Goal: Task Accomplishment & Management: Complete application form

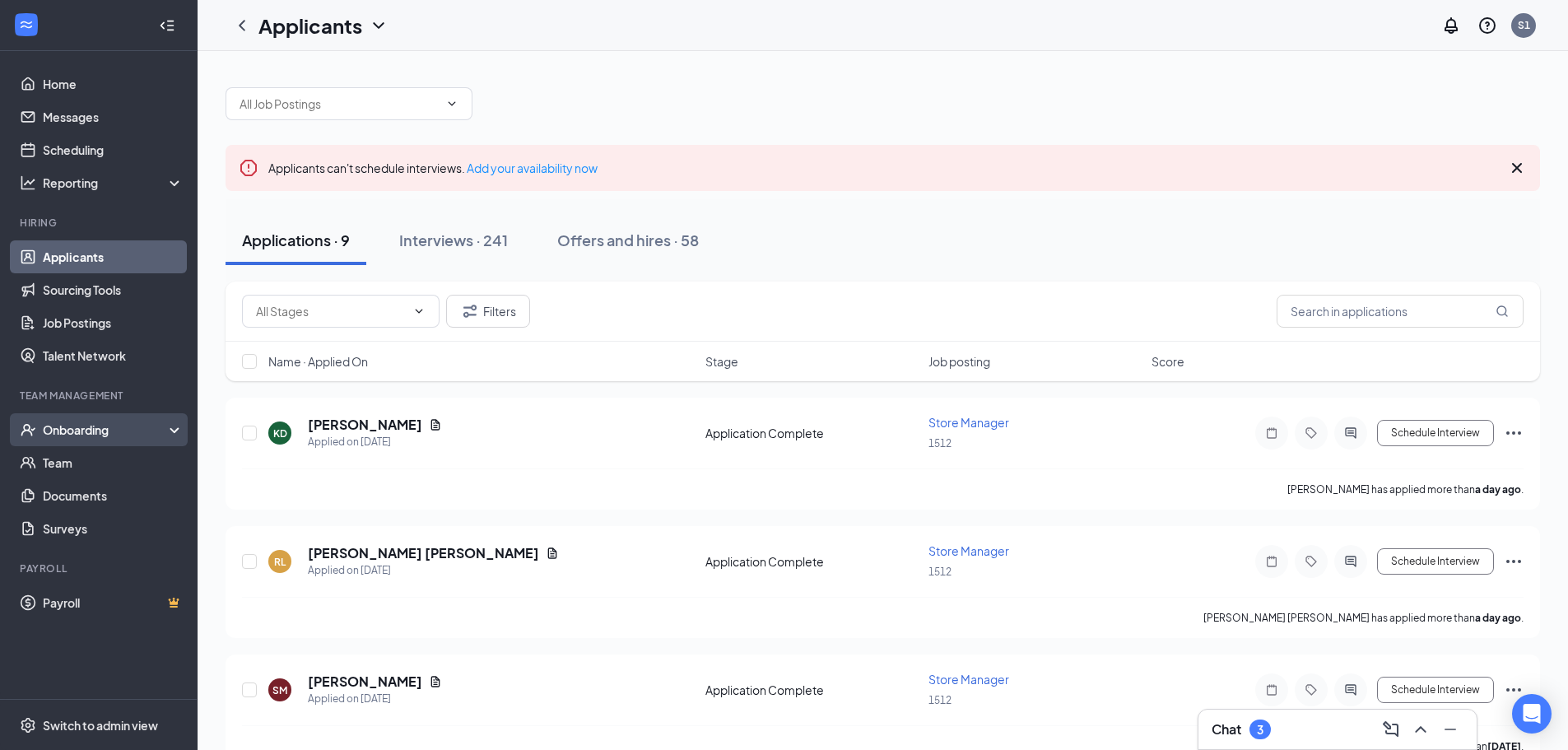
click at [109, 427] on div "Onboarding" at bounding box center [106, 430] width 127 height 17
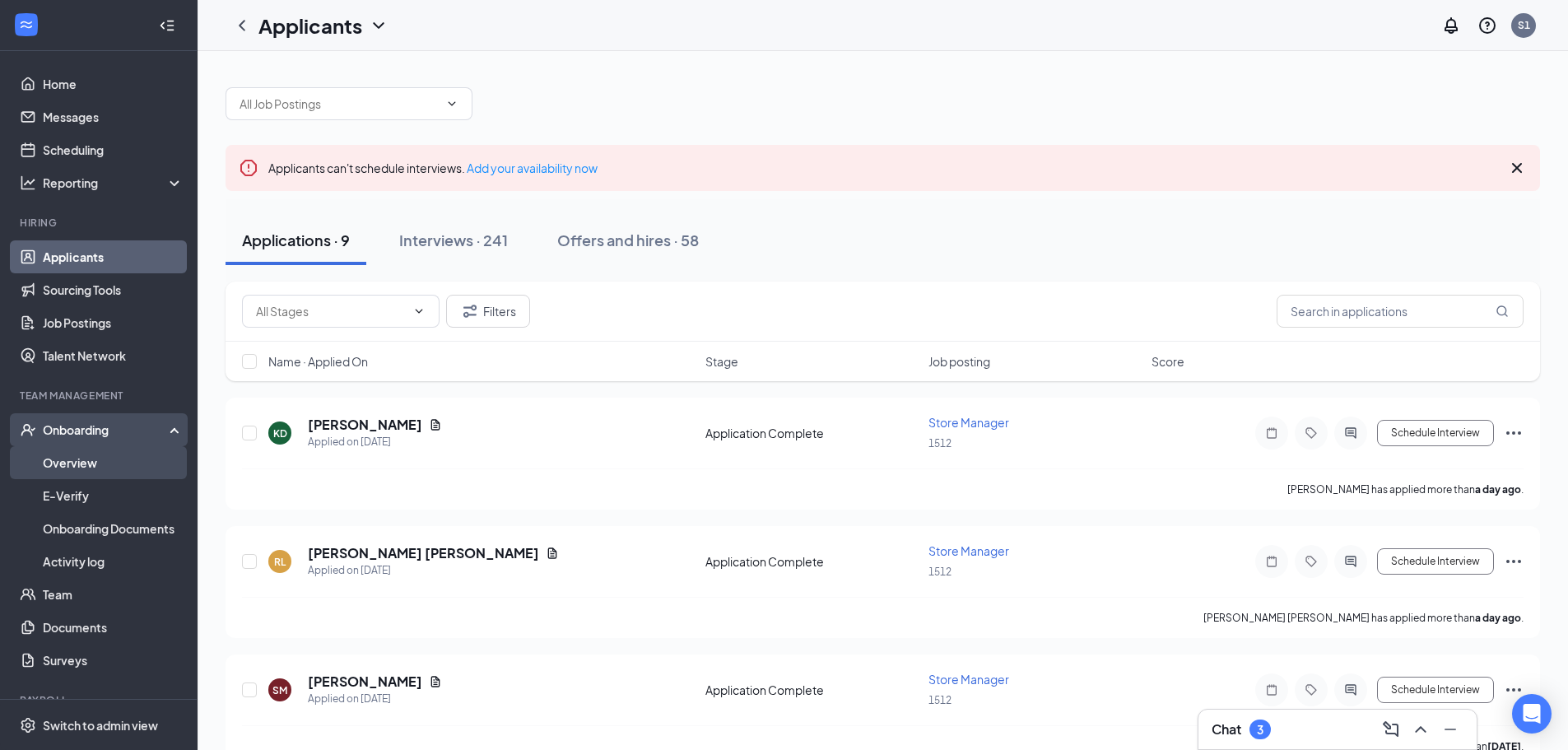
click at [126, 460] on link "Overview" at bounding box center [113, 462] width 141 height 33
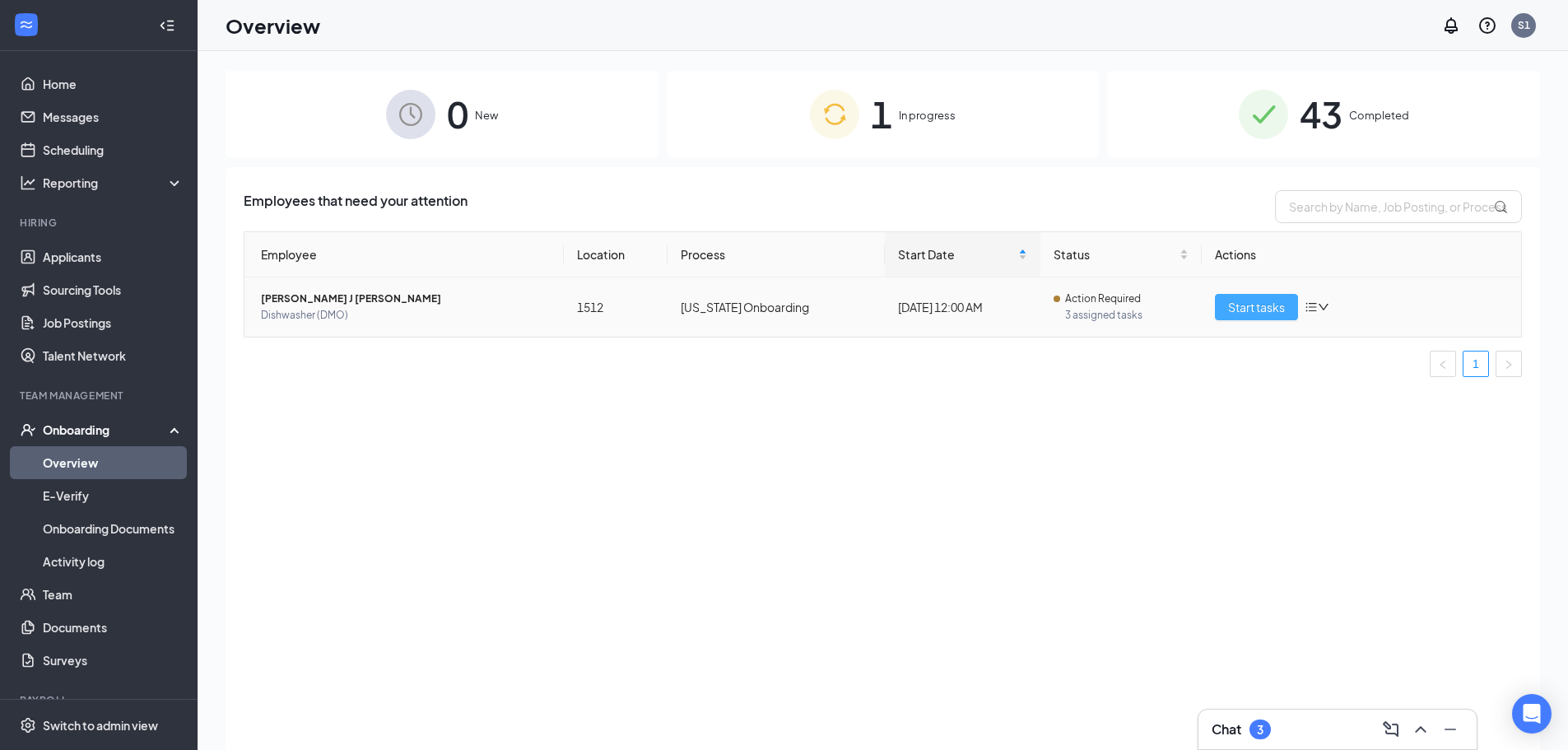
click at [1250, 314] on span "Start tasks" at bounding box center [1257, 307] width 57 height 18
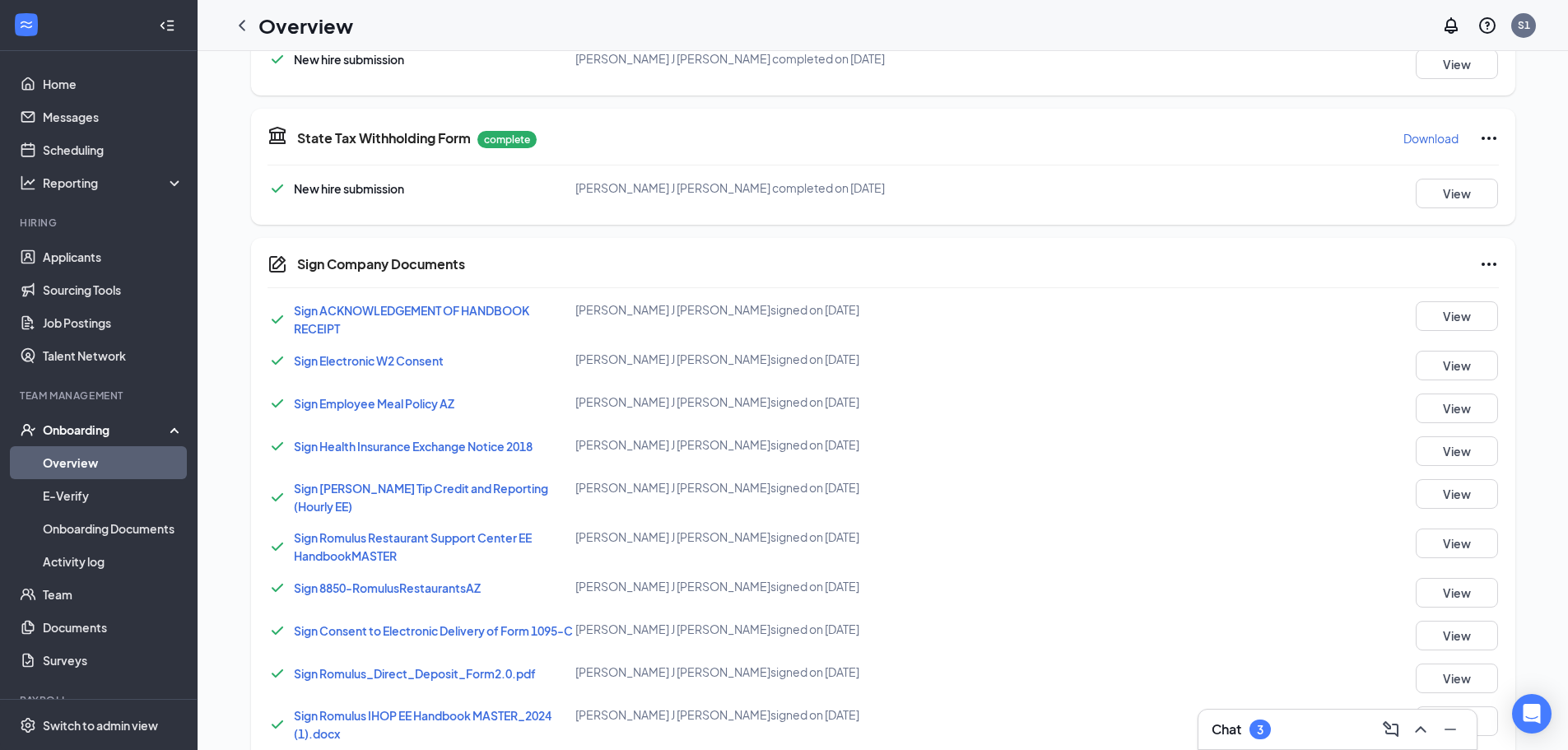
scroll to position [855, 0]
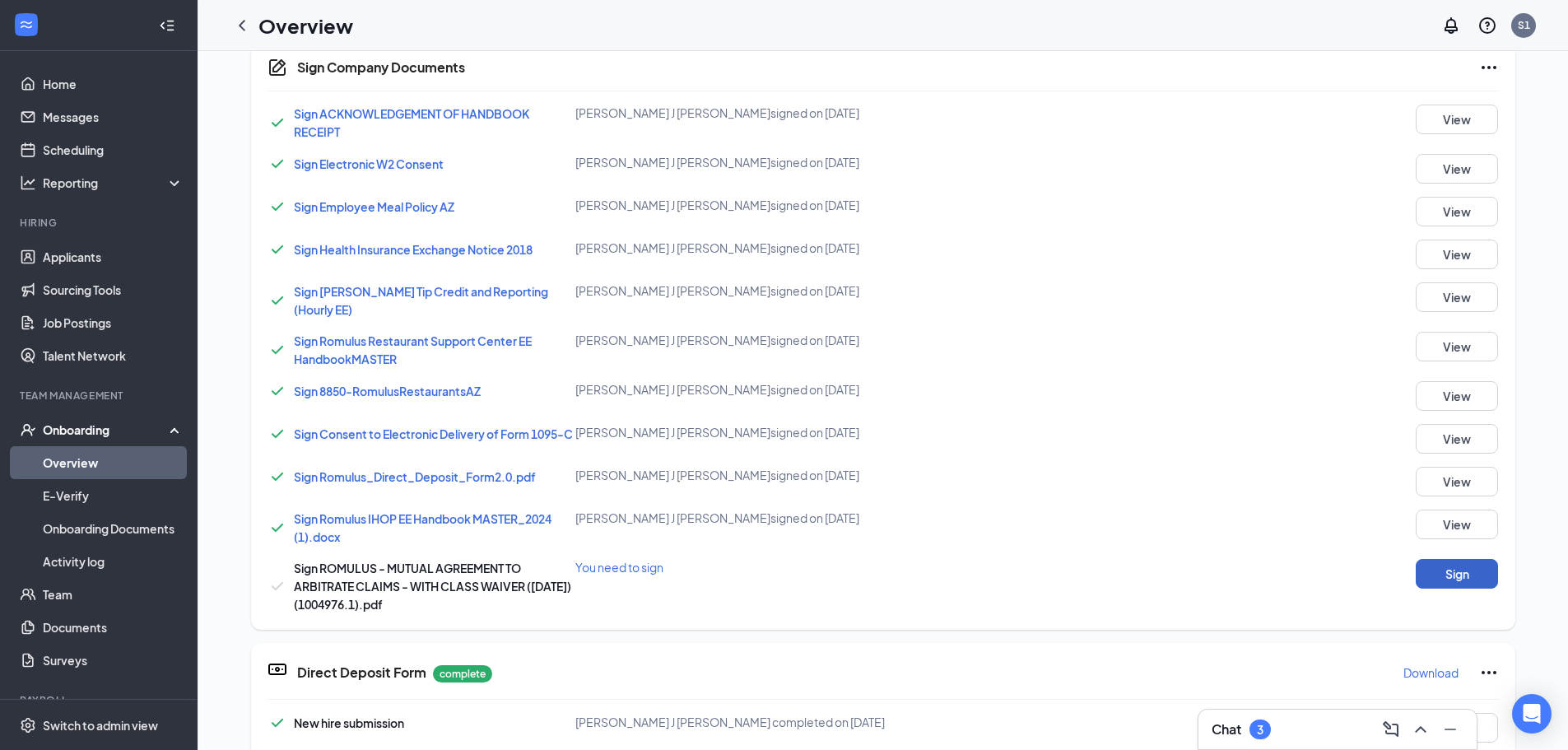
click at [1469, 571] on button "Sign" at bounding box center [1457, 574] width 83 height 30
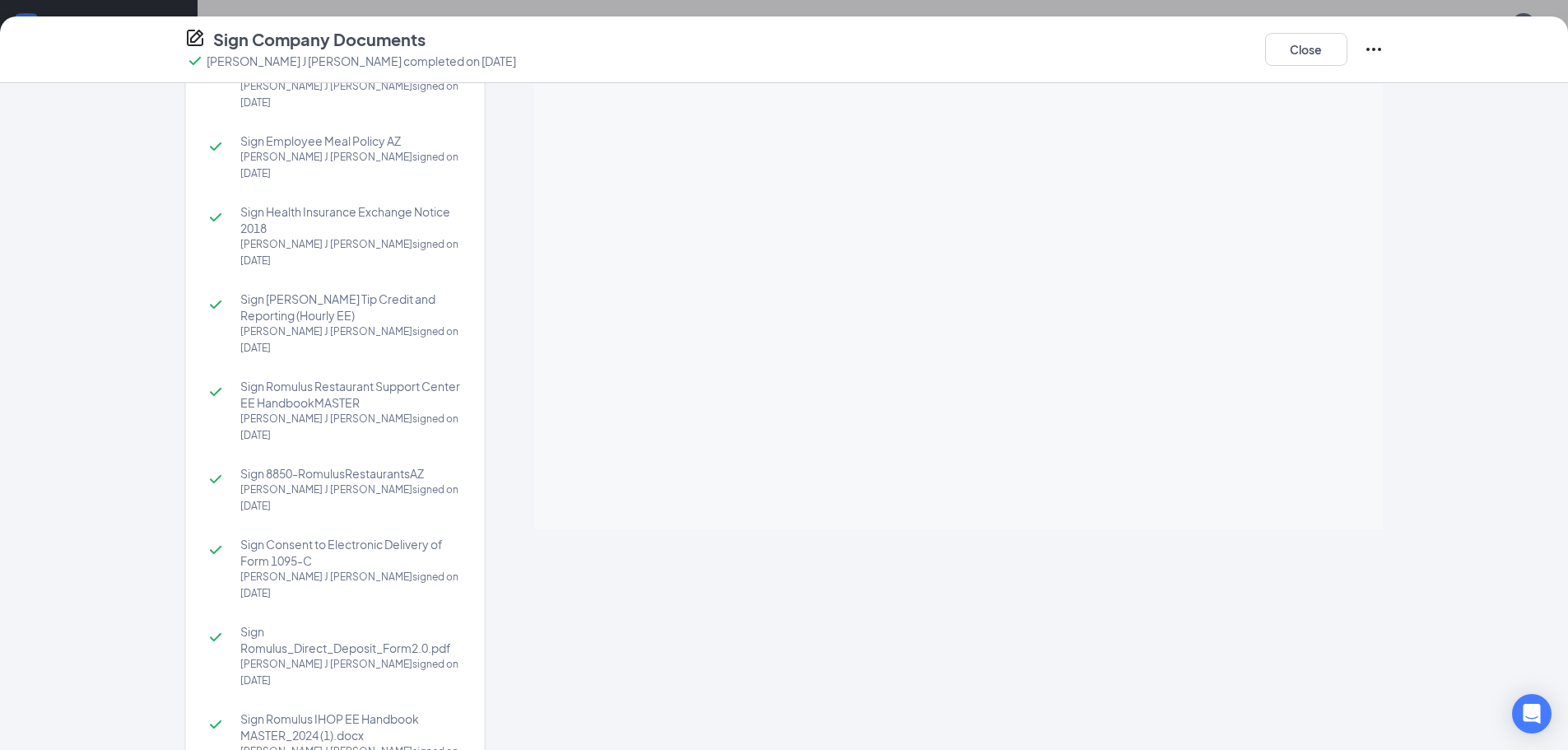
scroll to position [823, 0]
click at [1396, 371] on div "Sign ACKNOWLEDGEMENT OF HANDBOOK RECEIPT [PERSON_NAME] J [PERSON_NAME] signed o…" at bounding box center [784, 427] width 1264 height 941
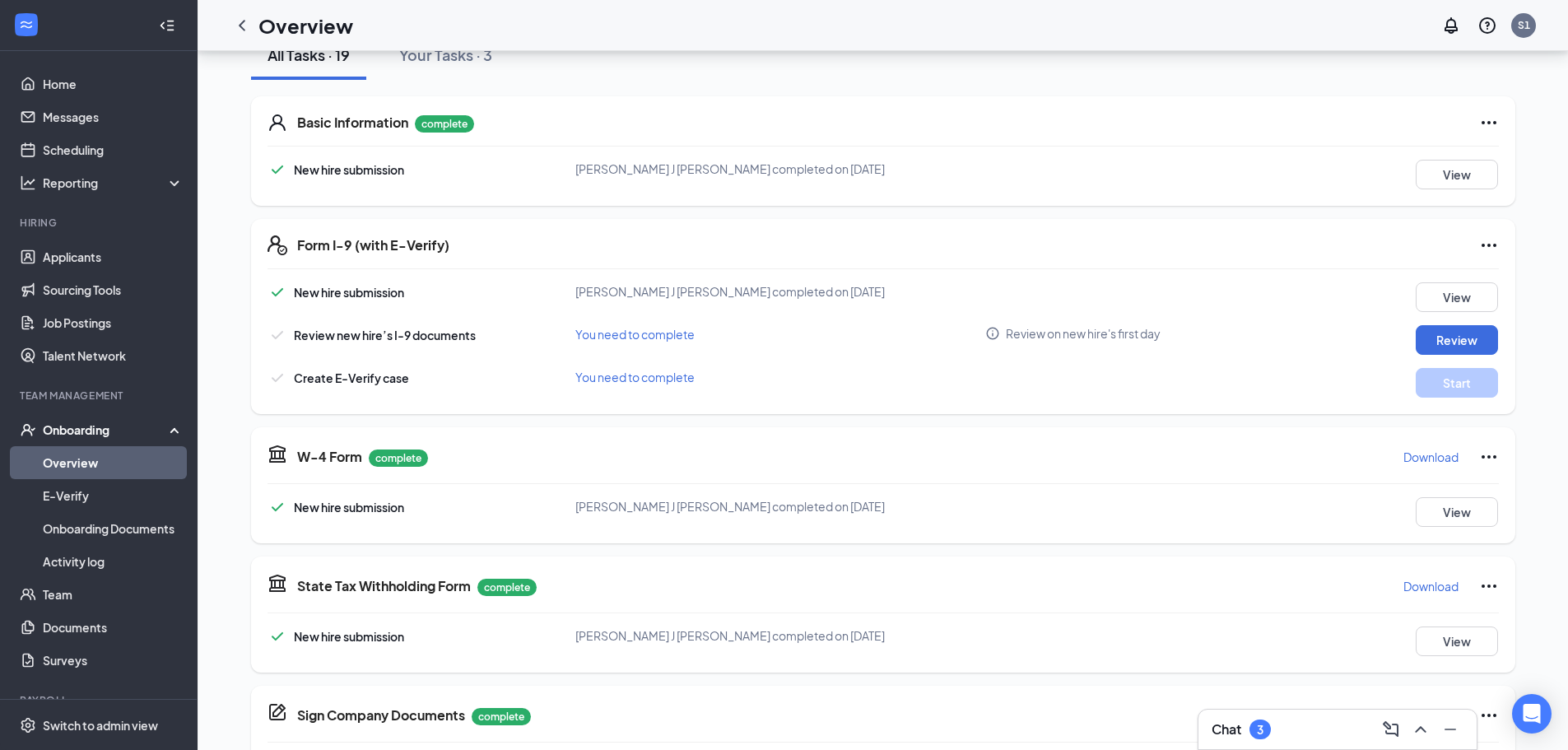
scroll to position [0, 0]
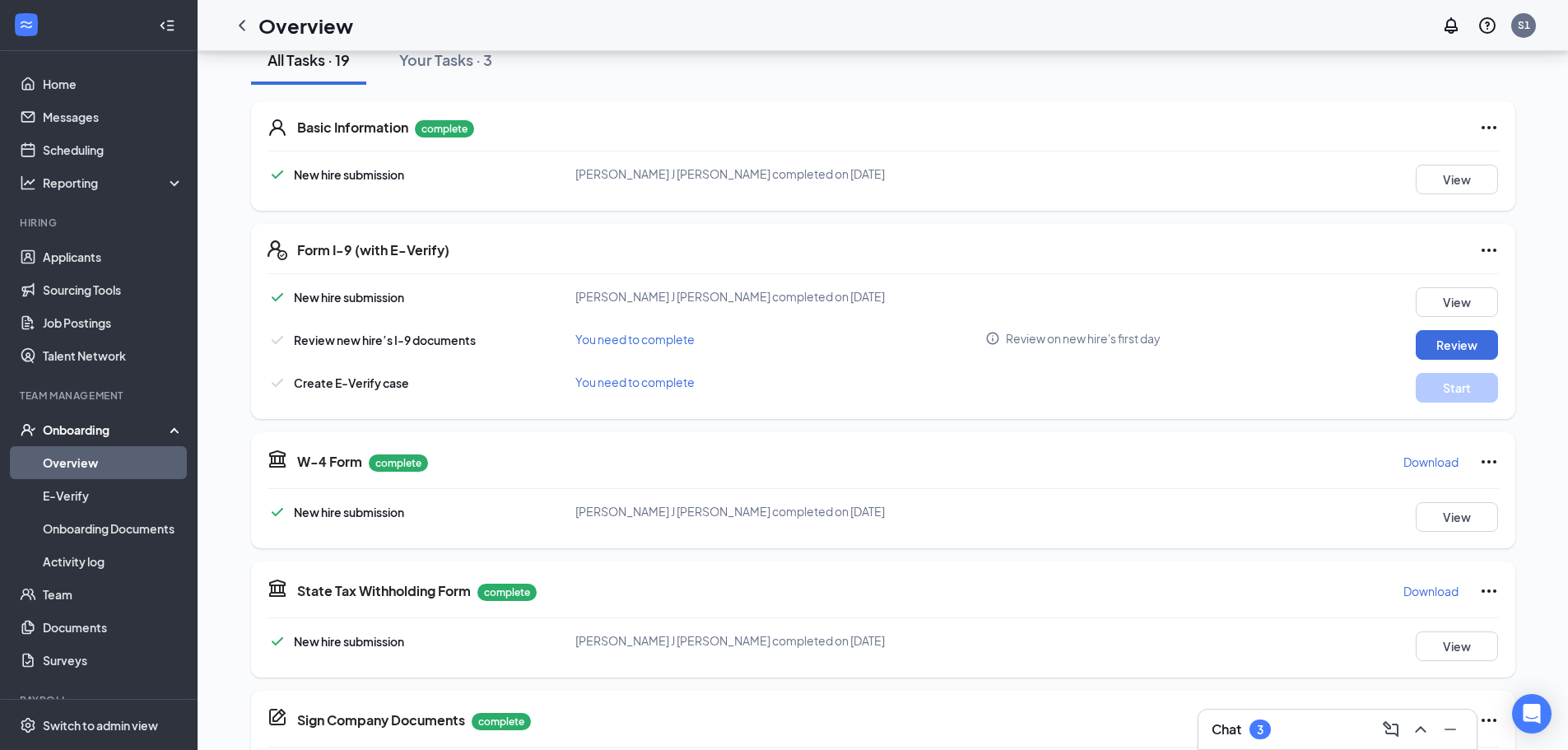
click at [1087, 242] on div "Form I-9 (with E-Verify)" at bounding box center [898, 250] width 1202 height 20
click at [1439, 350] on button "Review" at bounding box center [1457, 345] width 83 height 30
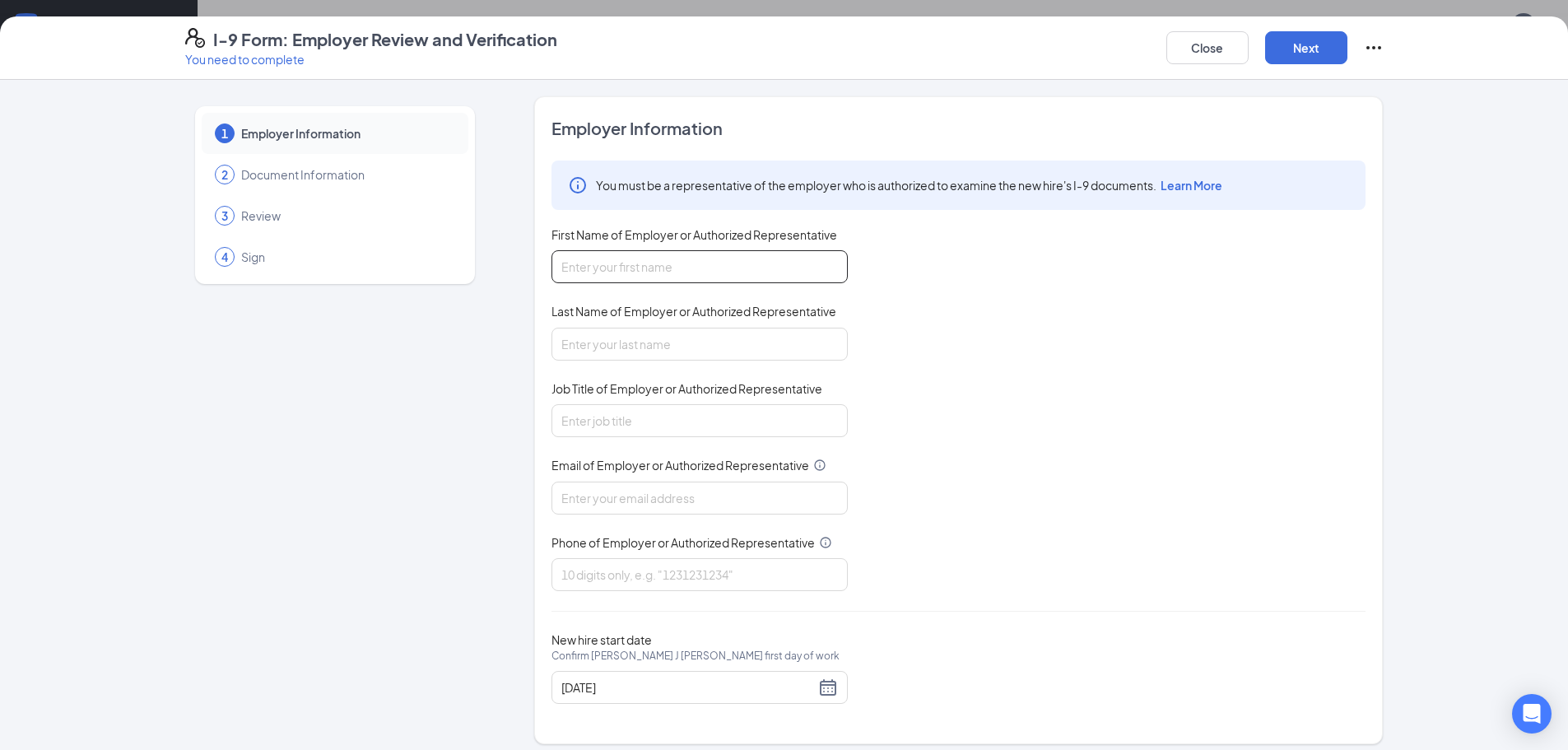
click at [649, 281] on input "First Name of Employer or Authorized Representative" at bounding box center [699, 266] width 296 height 33
click at [1217, 58] on button "Close" at bounding box center [1208, 47] width 83 height 33
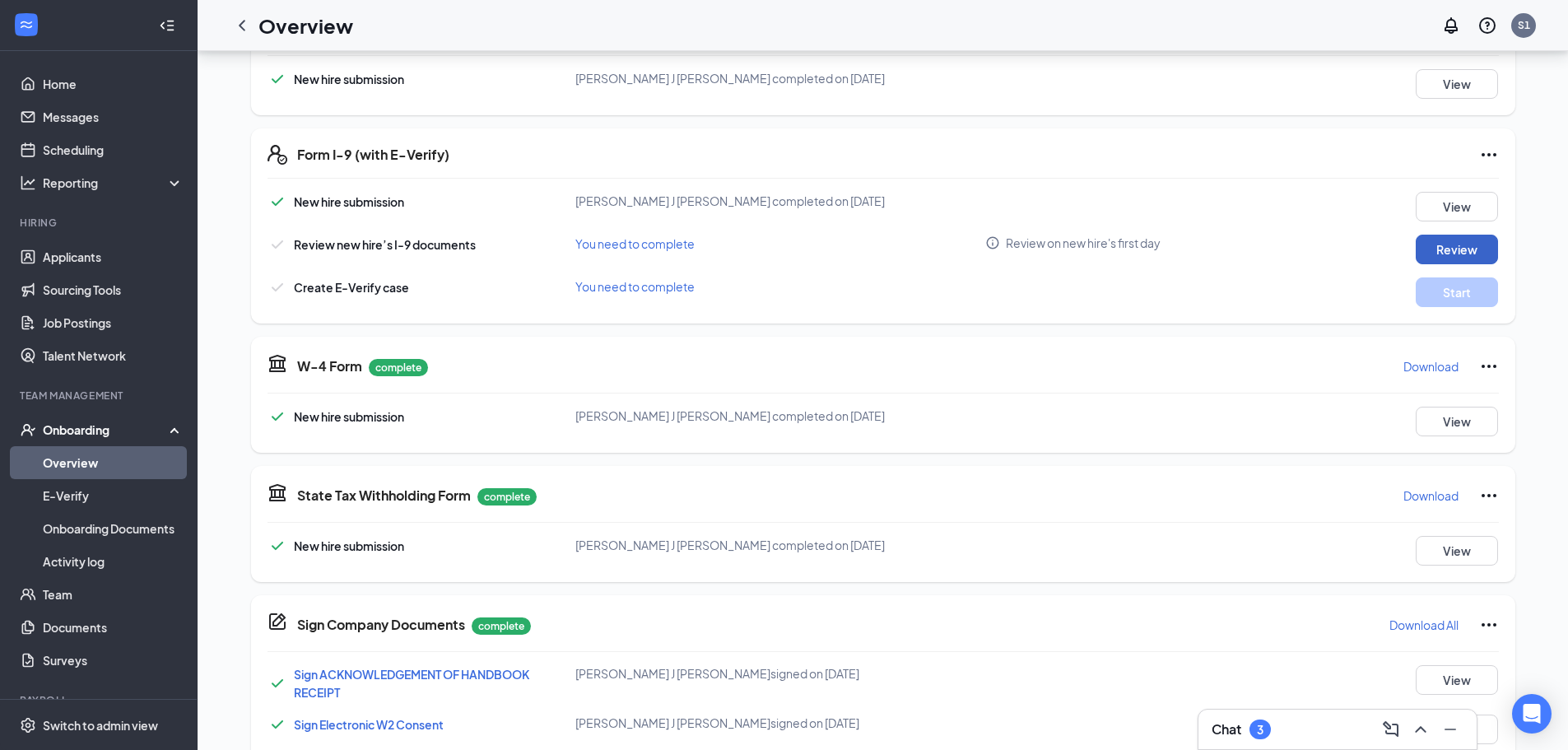
scroll to position [83, 0]
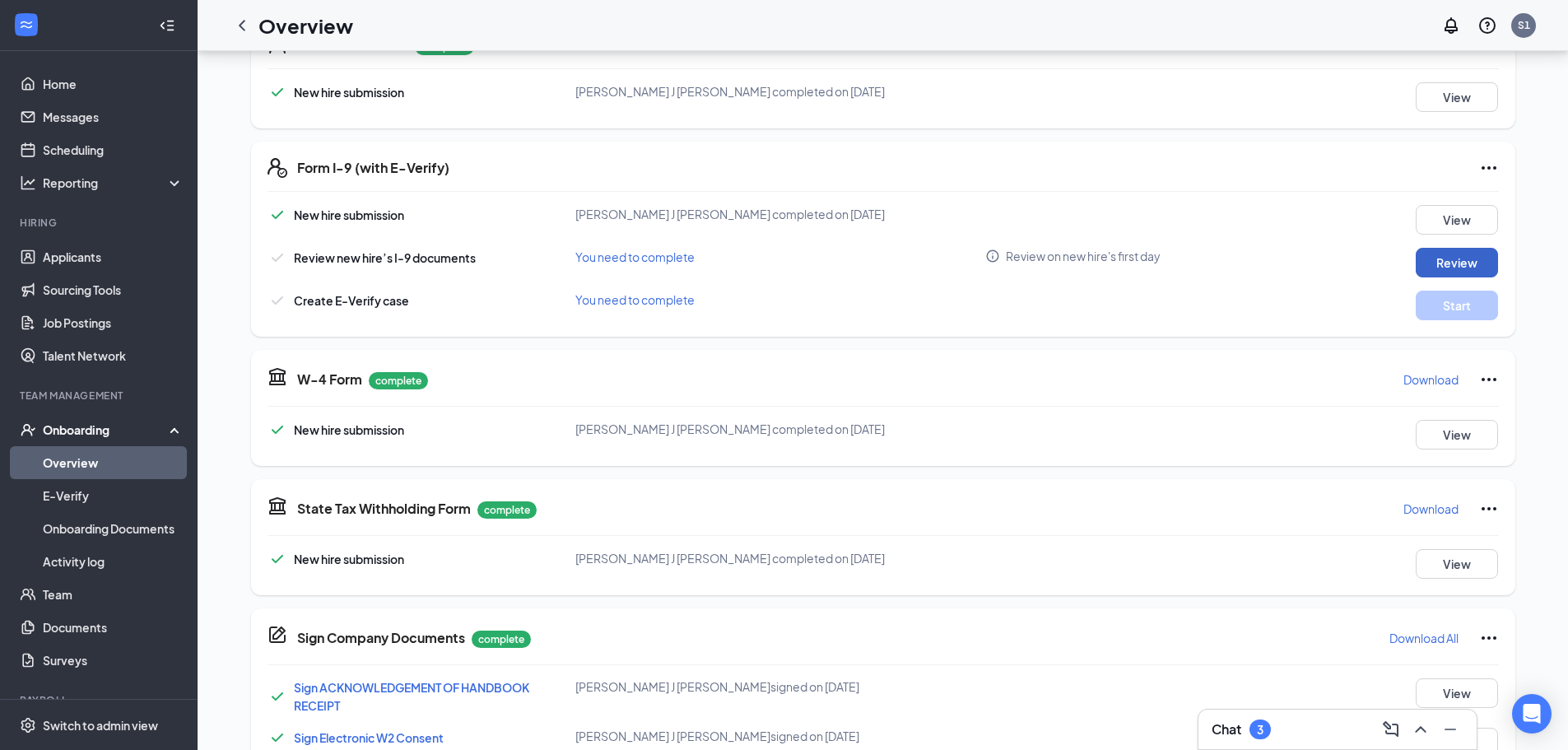
click at [1445, 260] on button "Review" at bounding box center [1457, 263] width 83 height 30
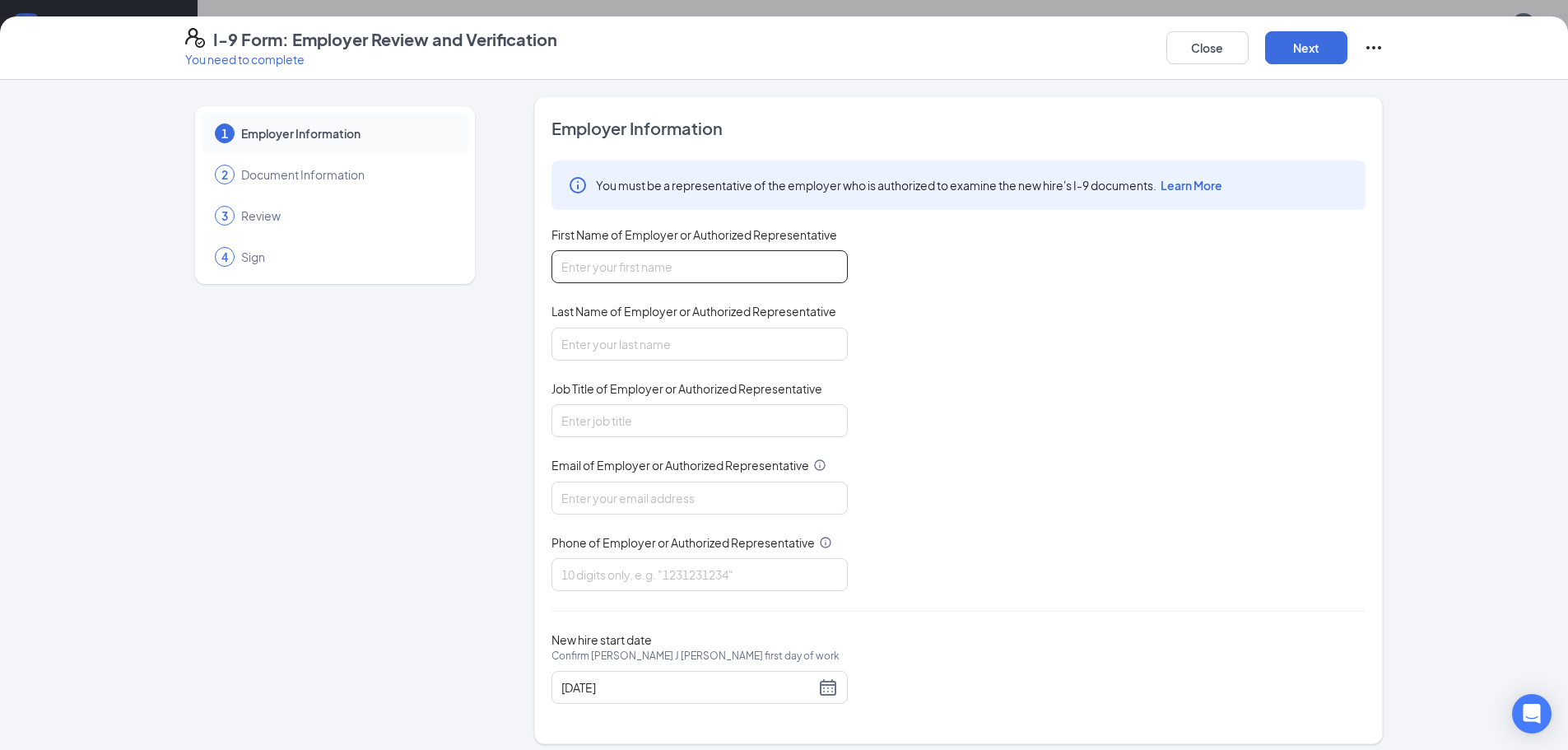
click at [817, 276] on input "First Name of Employer or Authorized Representative" at bounding box center [699, 266] width 296 height 33
type input "[PERSON_NAME]"
type input "General Manager"
click at [744, 492] on input "Email of Employer or Authorized Representative" at bounding box center [699, 497] width 296 height 33
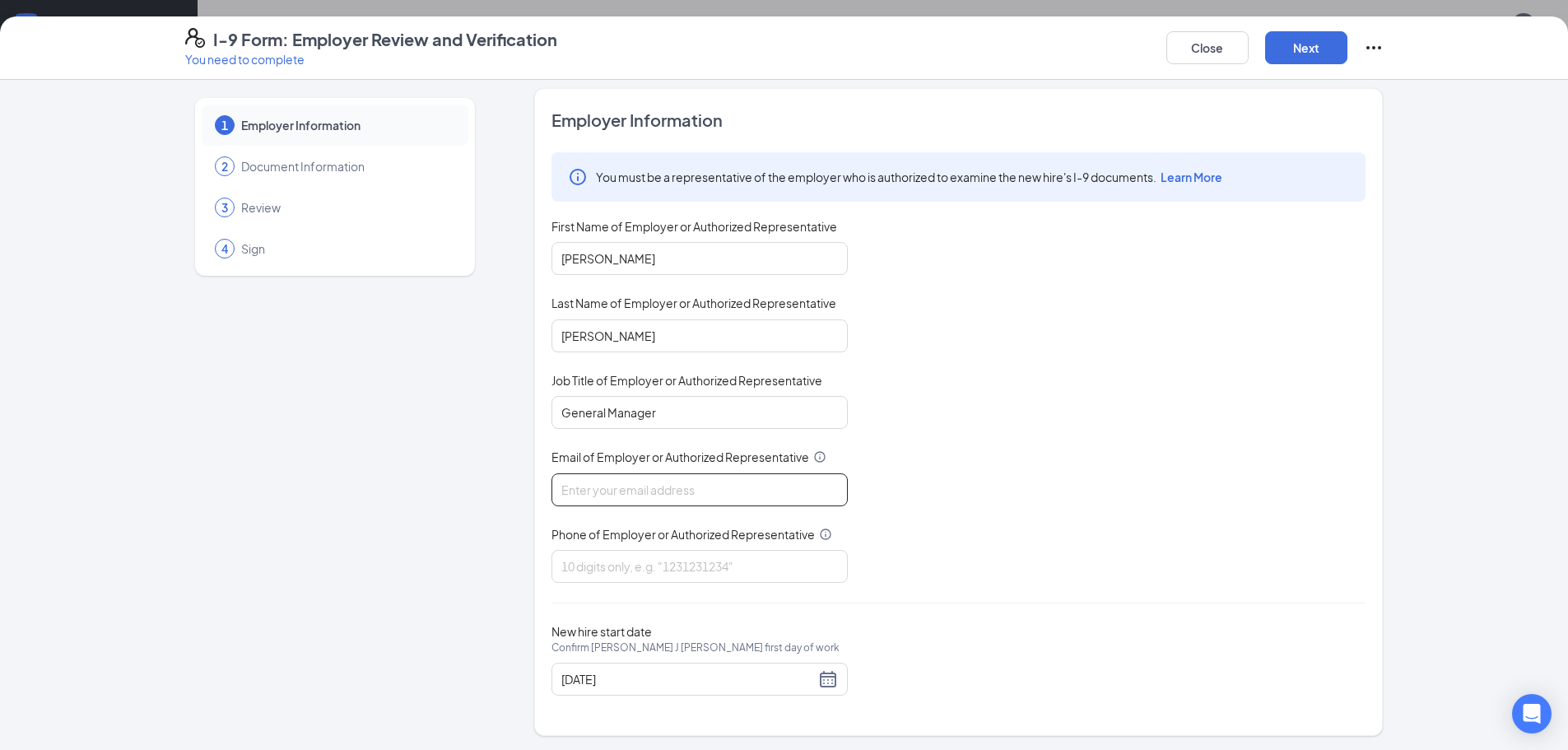
scroll to position [11, 0]
click at [758, 481] on input "Email of Employer or Authorized Representative" at bounding box center [699, 486] width 296 height 33
type input "[EMAIL_ADDRESS][DOMAIN_NAME]"
type input "4809813398"
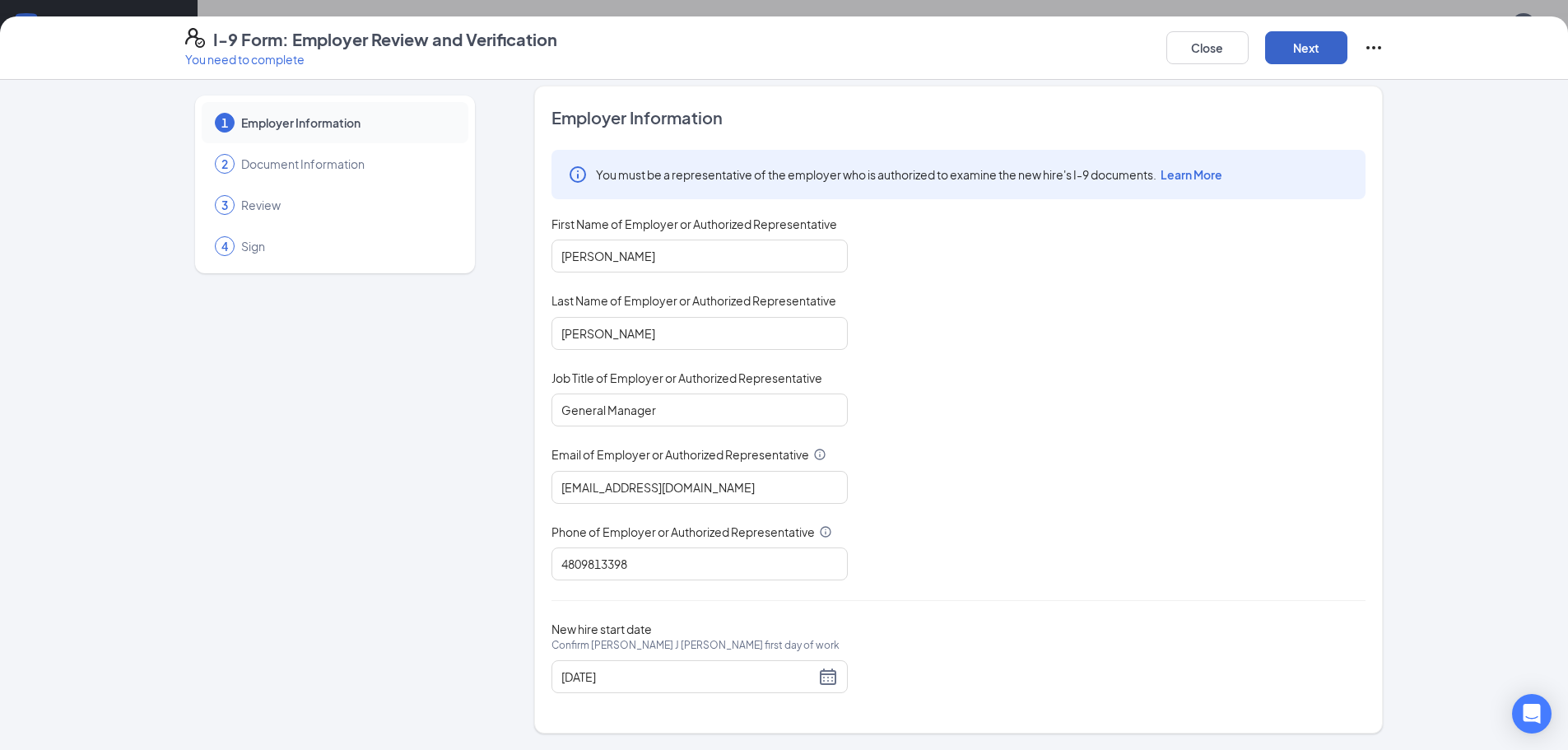
click at [1291, 44] on button "Next" at bounding box center [1306, 47] width 83 height 33
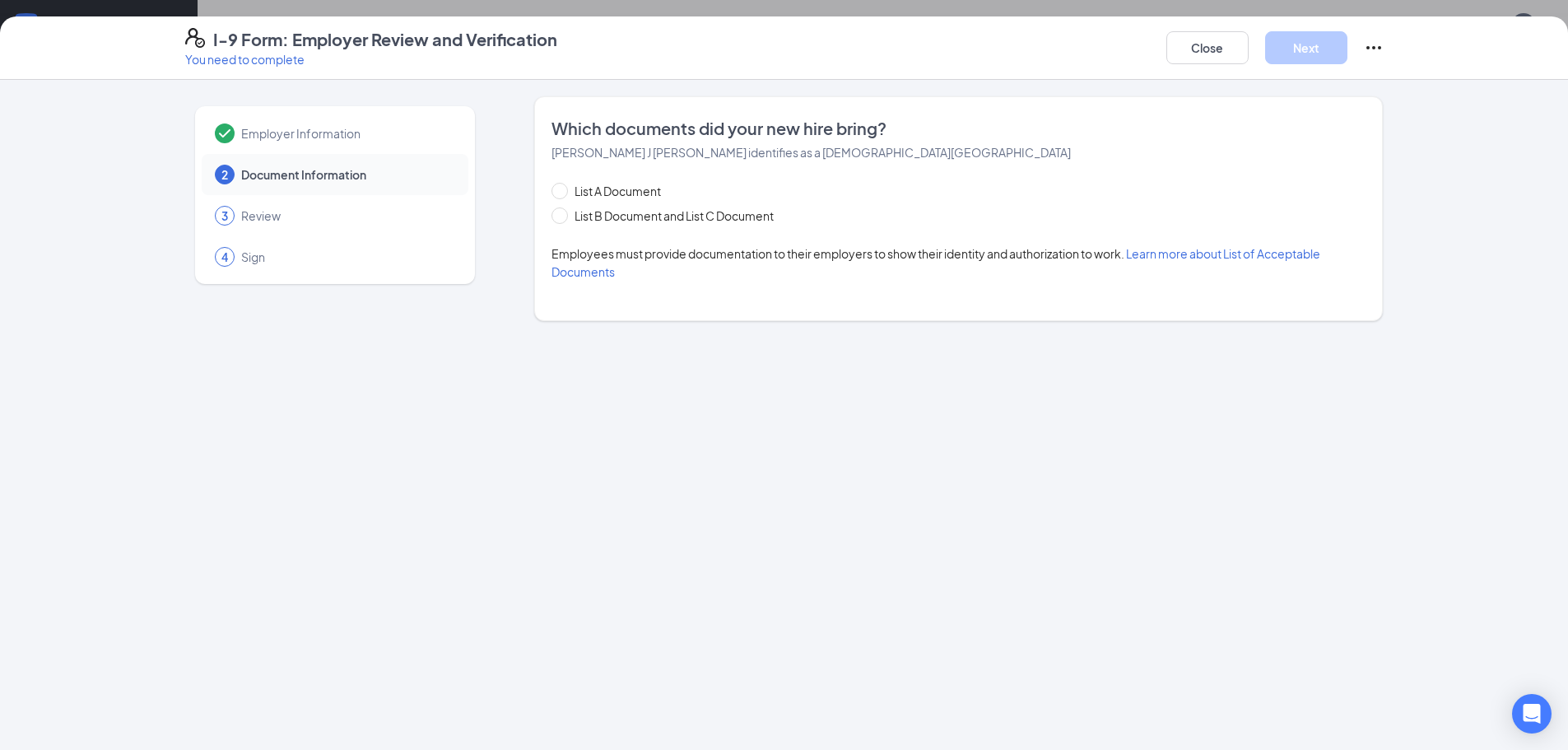
scroll to position [0, 0]
click at [259, 131] on span "Employer Information" at bounding box center [346, 133] width 211 height 17
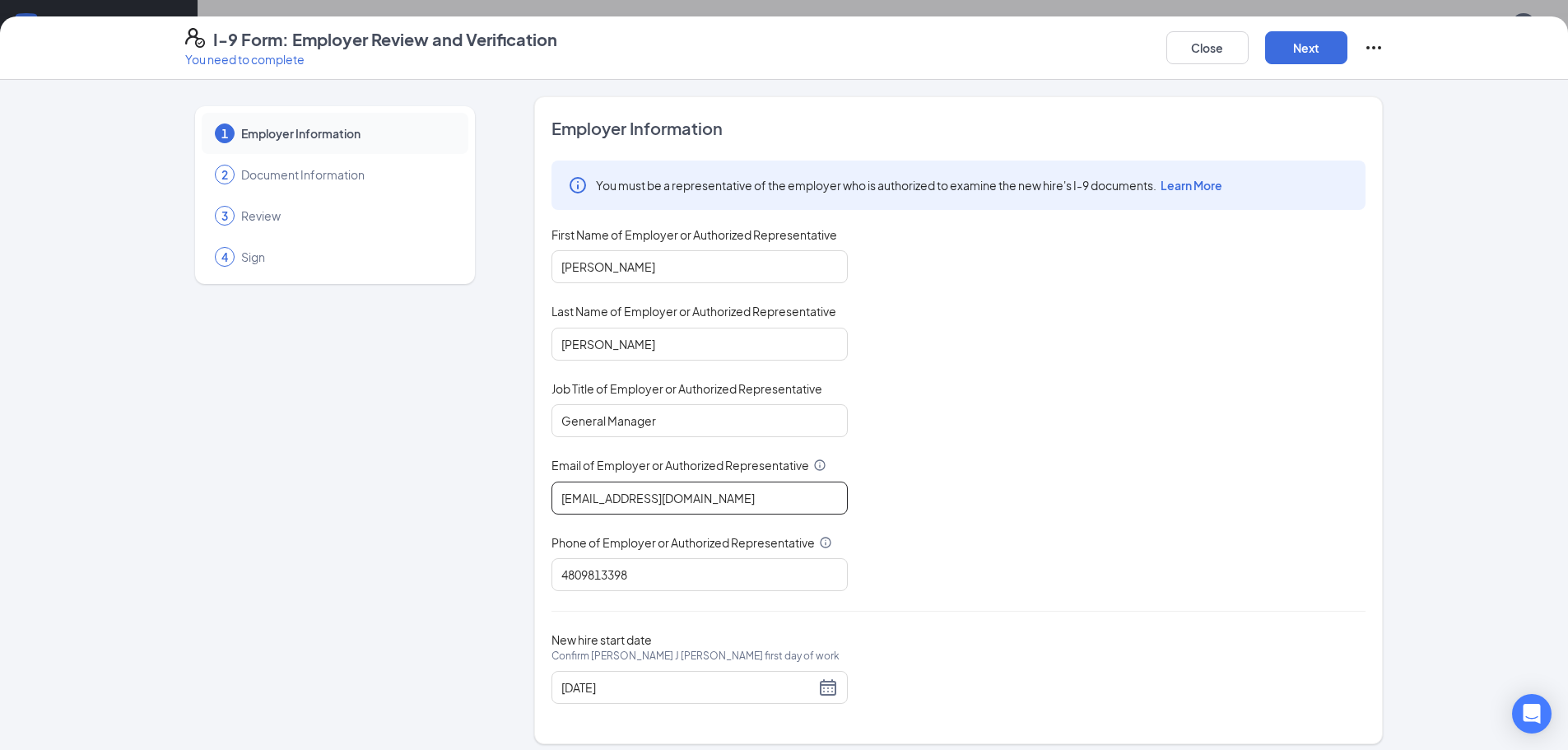
click at [616, 500] on input "[EMAIL_ADDRESS][DOMAIN_NAME]" at bounding box center [699, 497] width 296 height 33
type input "[EMAIL_ADDRESS][DOMAIN_NAME]"
click at [1296, 36] on button "Next" at bounding box center [1306, 47] width 83 height 33
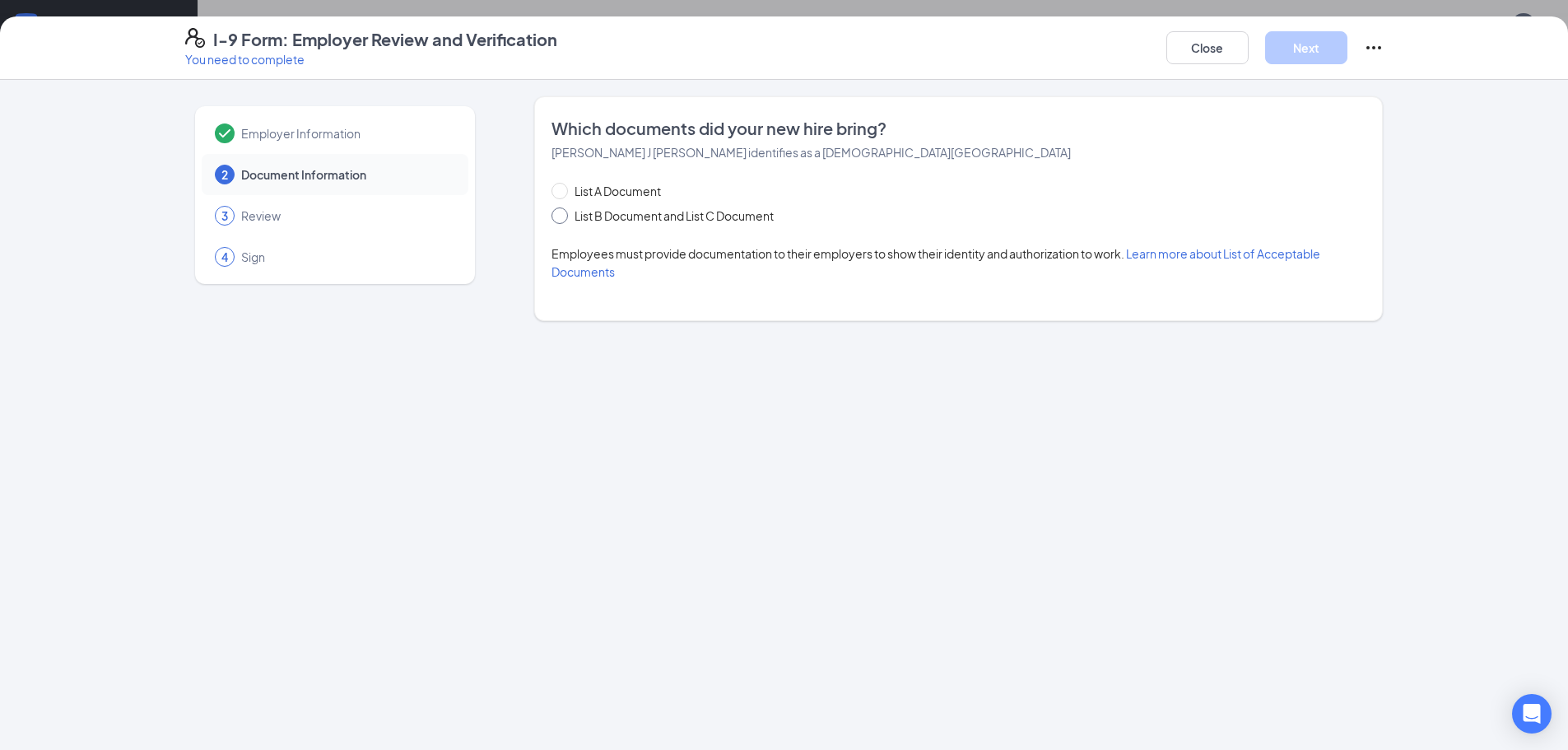
click at [587, 213] on span "List B Document and List C Document" at bounding box center [674, 216] width 212 height 18
click at [563, 213] on input "List B Document and List C Document" at bounding box center [557, 214] width 12 height 12
radio input "true"
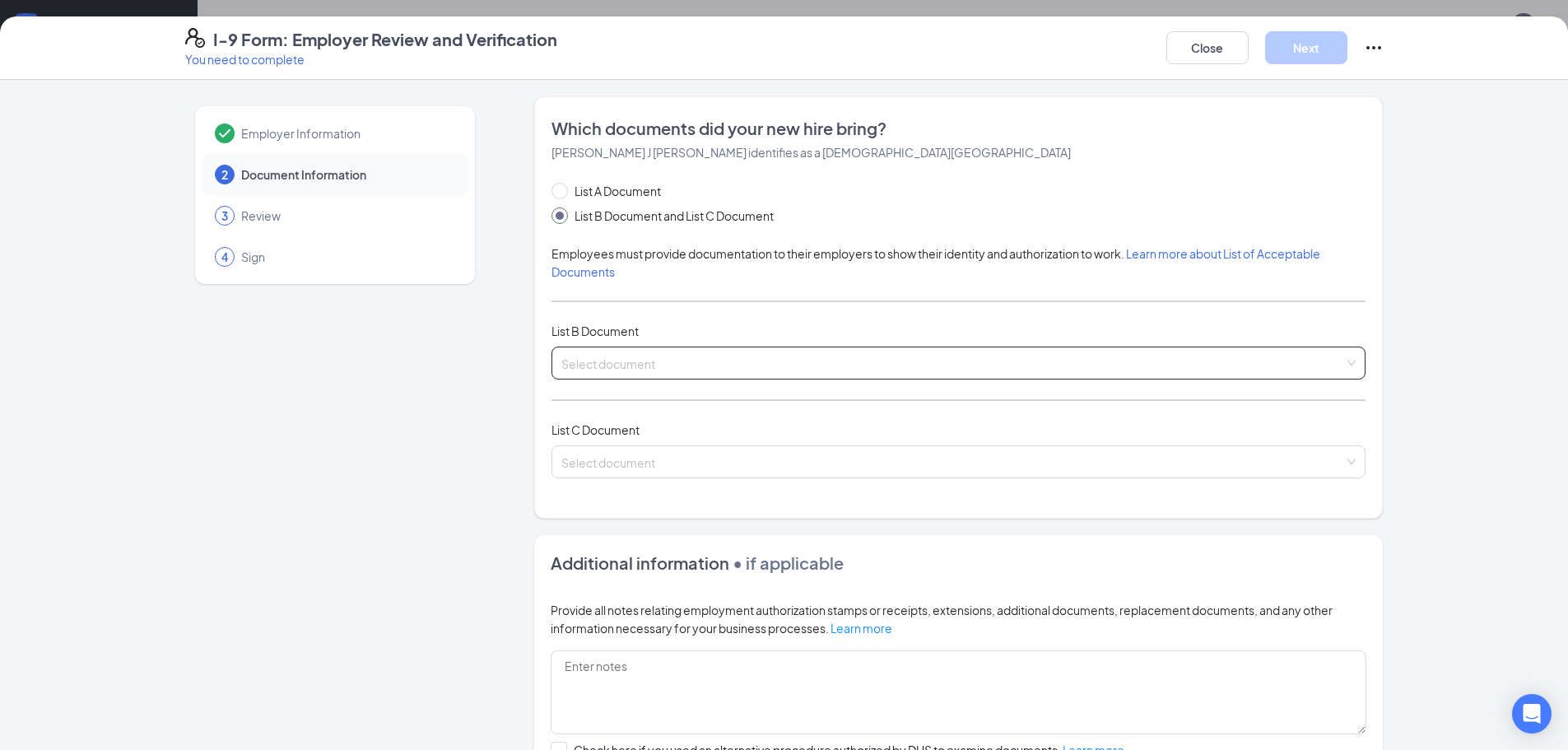
click at [668, 375] on span at bounding box center [953, 362] width 783 height 31
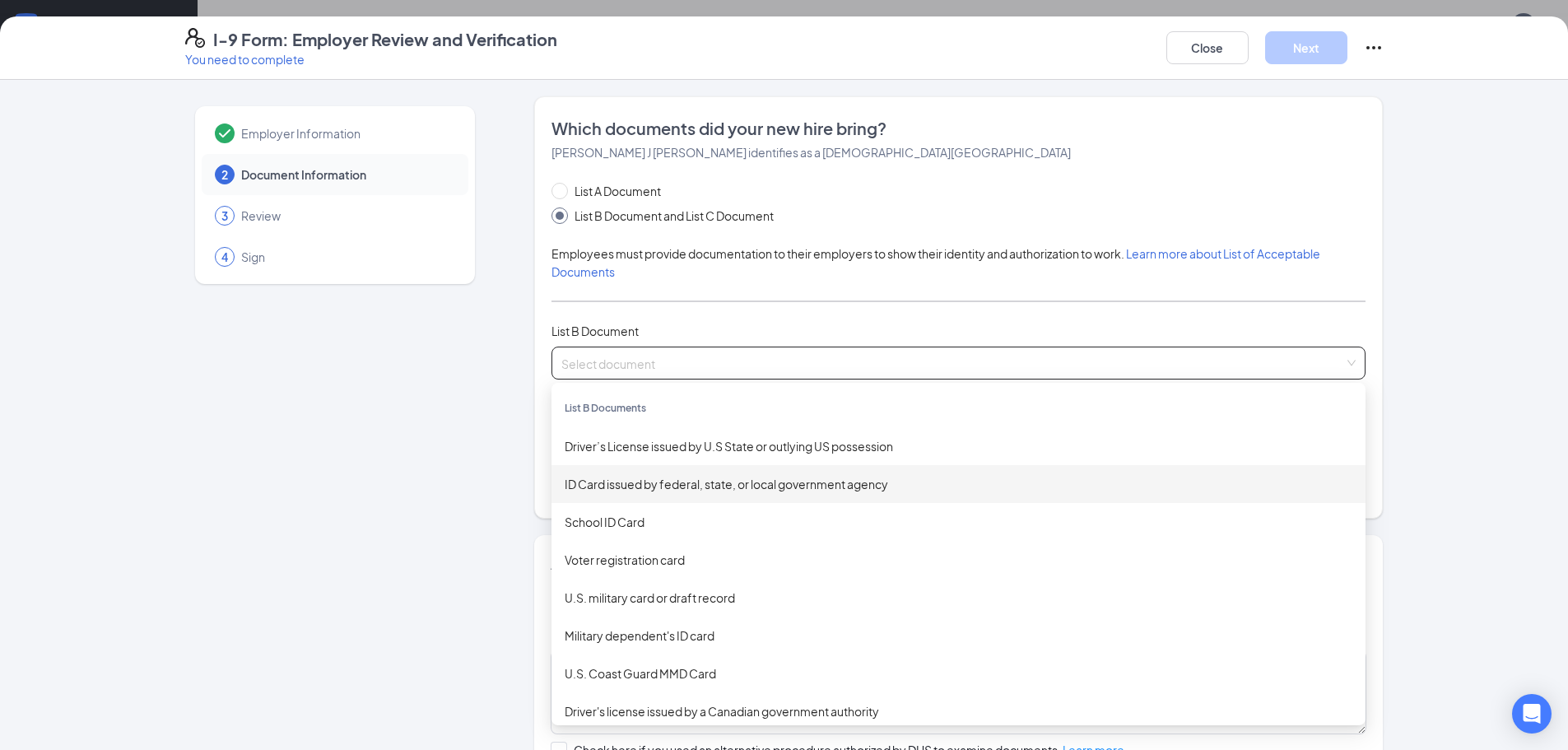
click at [885, 486] on div "ID Card issued by federal, state, or local government agency" at bounding box center [959, 484] width 788 height 18
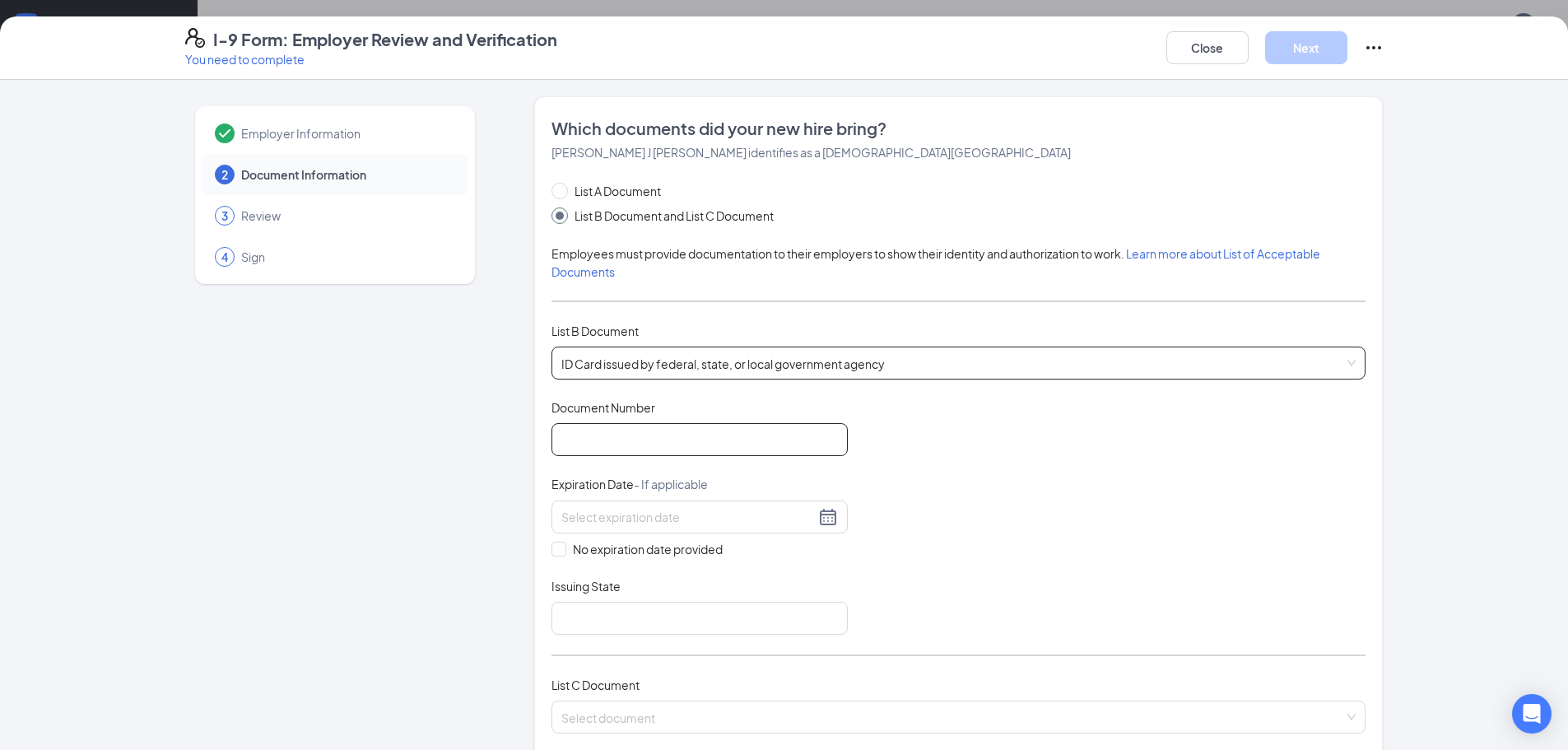
click at [658, 443] on input "Document Number" at bounding box center [699, 439] width 296 height 33
type input "T05329821"
click at [552, 556] on span at bounding box center [559, 549] width 15 height 15
click at [552, 553] on input "No expiration date provided" at bounding box center [557, 547] width 12 height 12
checkbox input "true"
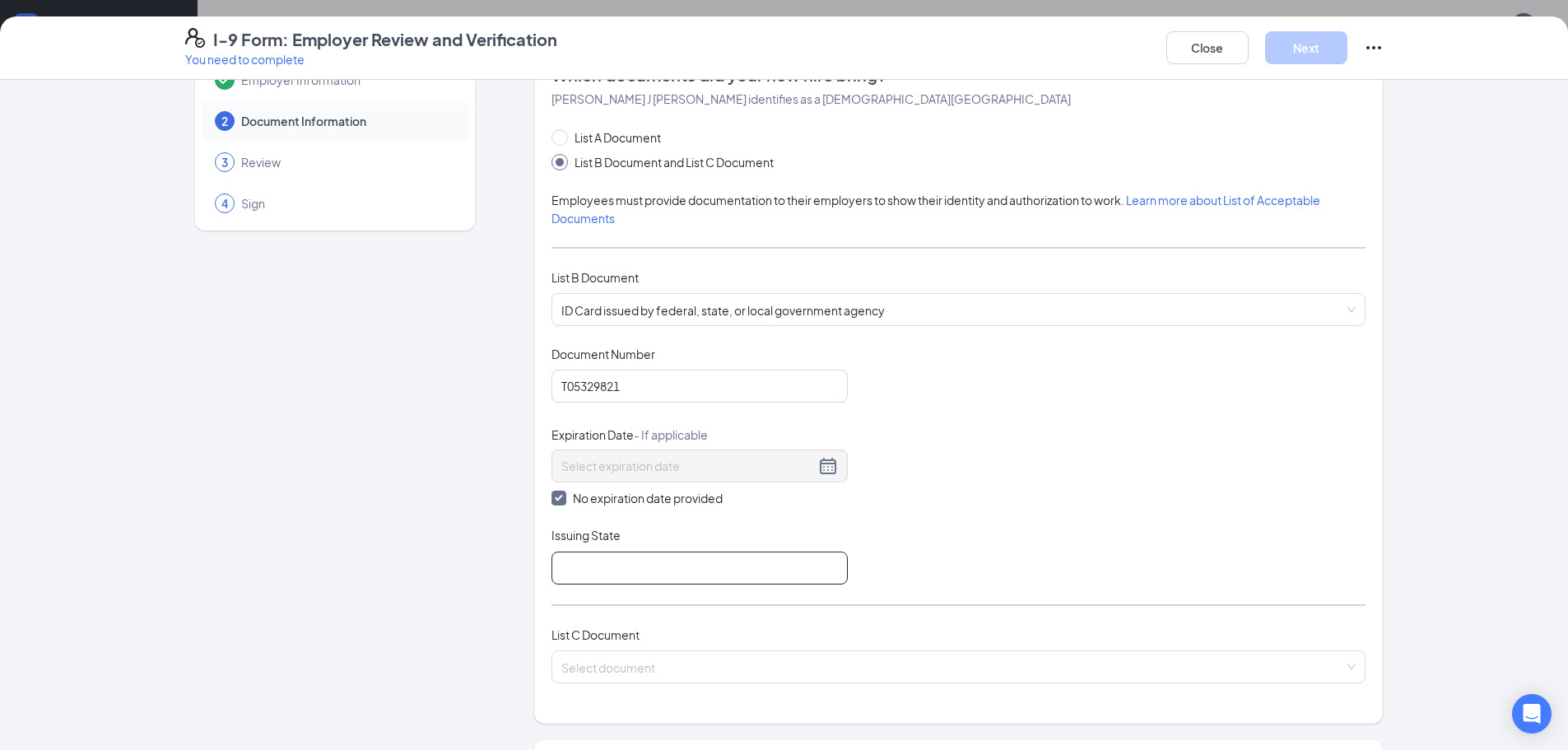
scroll to position [83, 0]
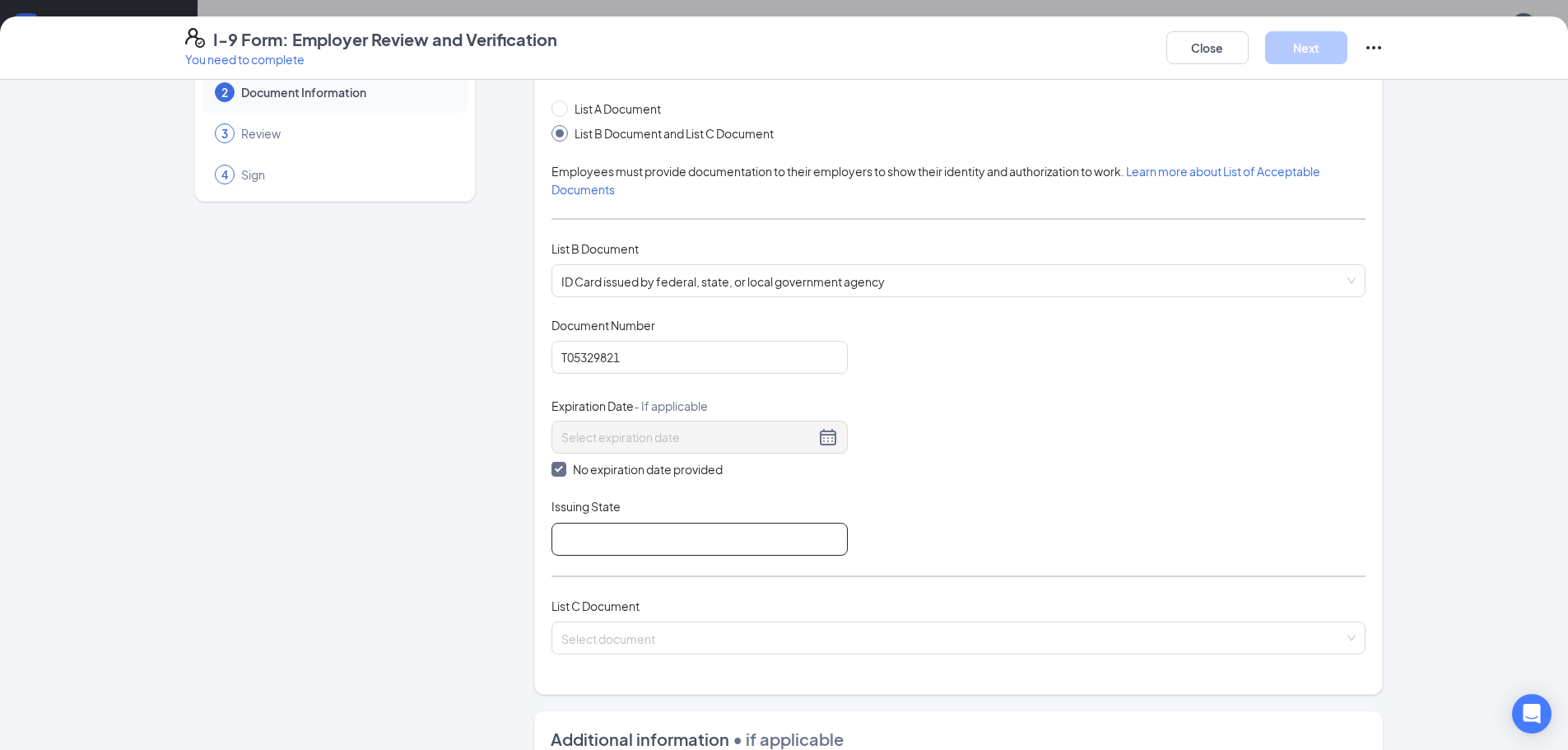
click at [605, 536] on input "Issuing State" at bounding box center [699, 538] width 296 height 33
type input "State Of [US_STATE]"
click at [643, 667] on div "List C Document Select document" at bounding box center [959, 635] width 814 height 78
click at [649, 649] on span at bounding box center [953, 637] width 783 height 31
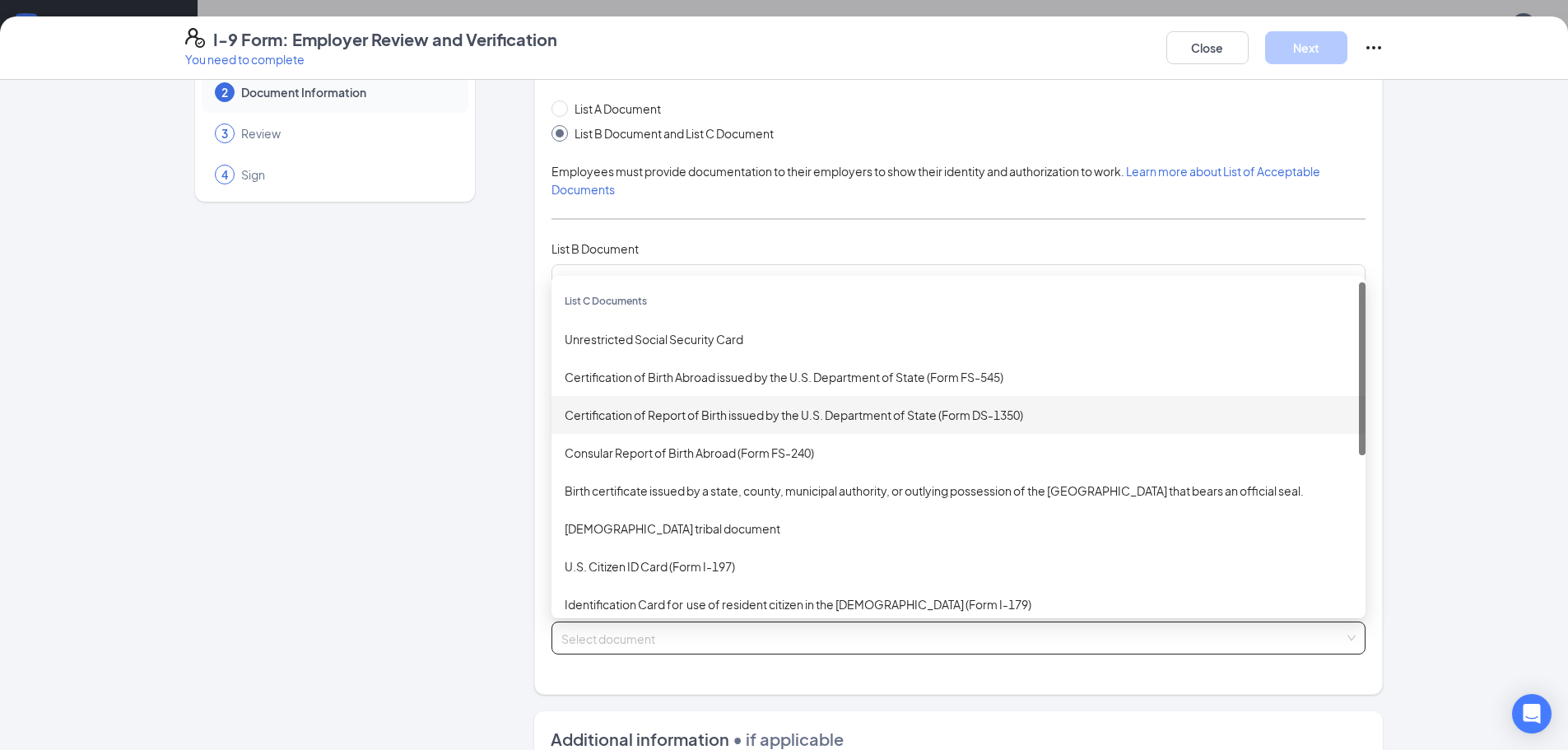
click at [891, 410] on div "Certification of Report of Birth issued by the U.S. Department of State (Form D…" at bounding box center [959, 415] width 788 height 18
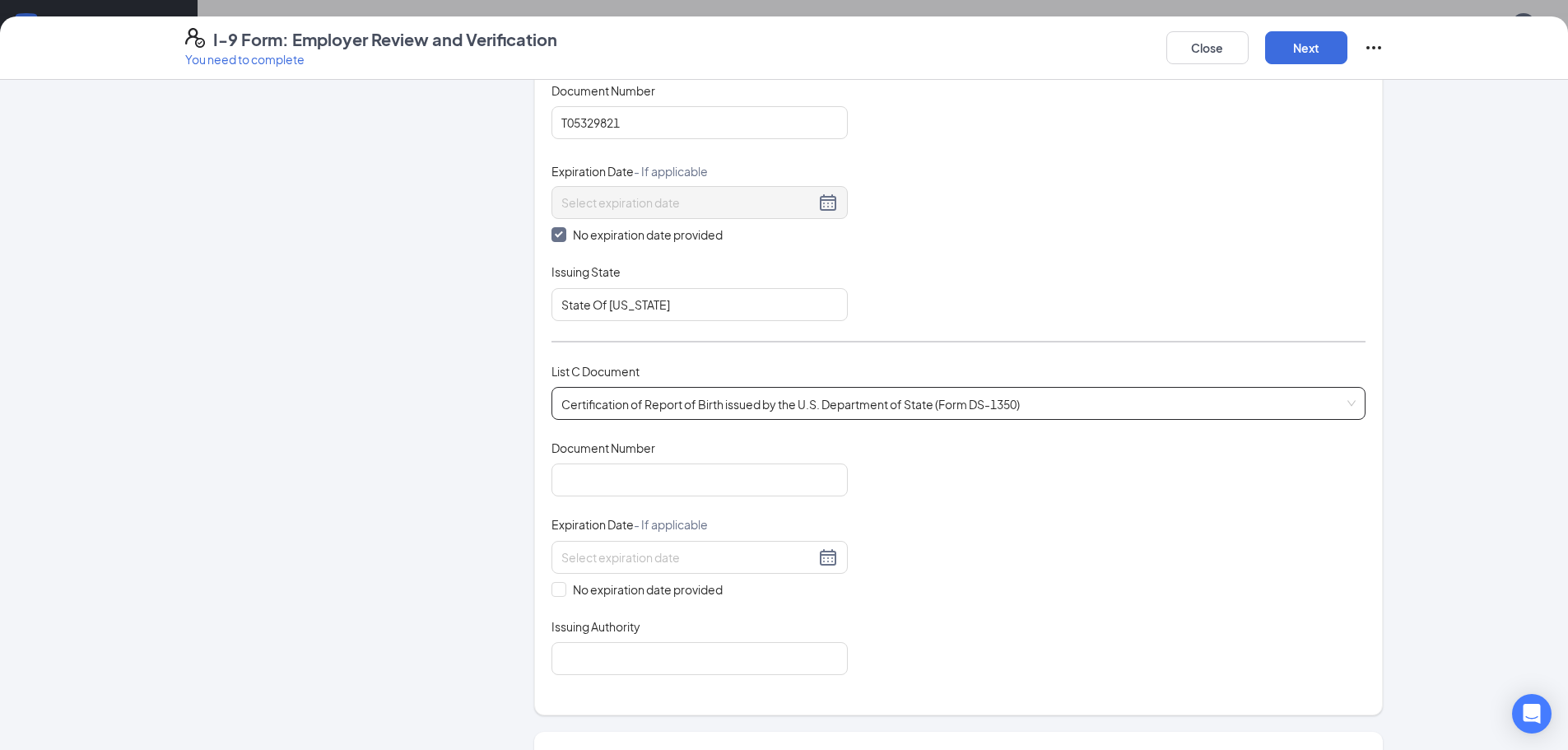
scroll to position [330, 0]
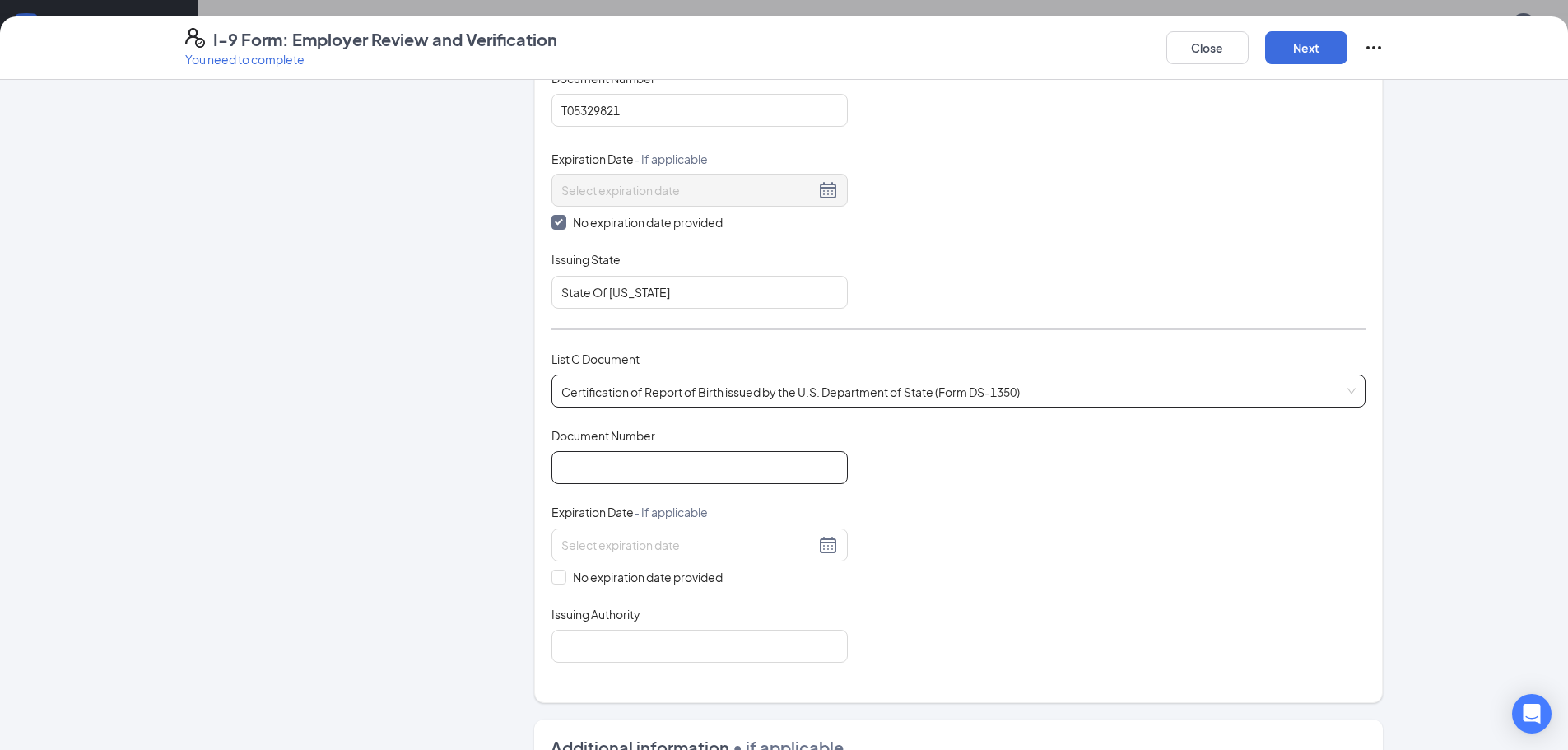
click at [759, 463] on input "Document Number" at bounding box center [699, 467] width 296 height 33
type input "1051999030498"
click at [557, 571] on span at bounding box center [559, 577] width 15 height 15
click at [554, 580] on input "No expiration date provided" at bounding box center [557, 576] width 12 height 12
checkbox input "true"
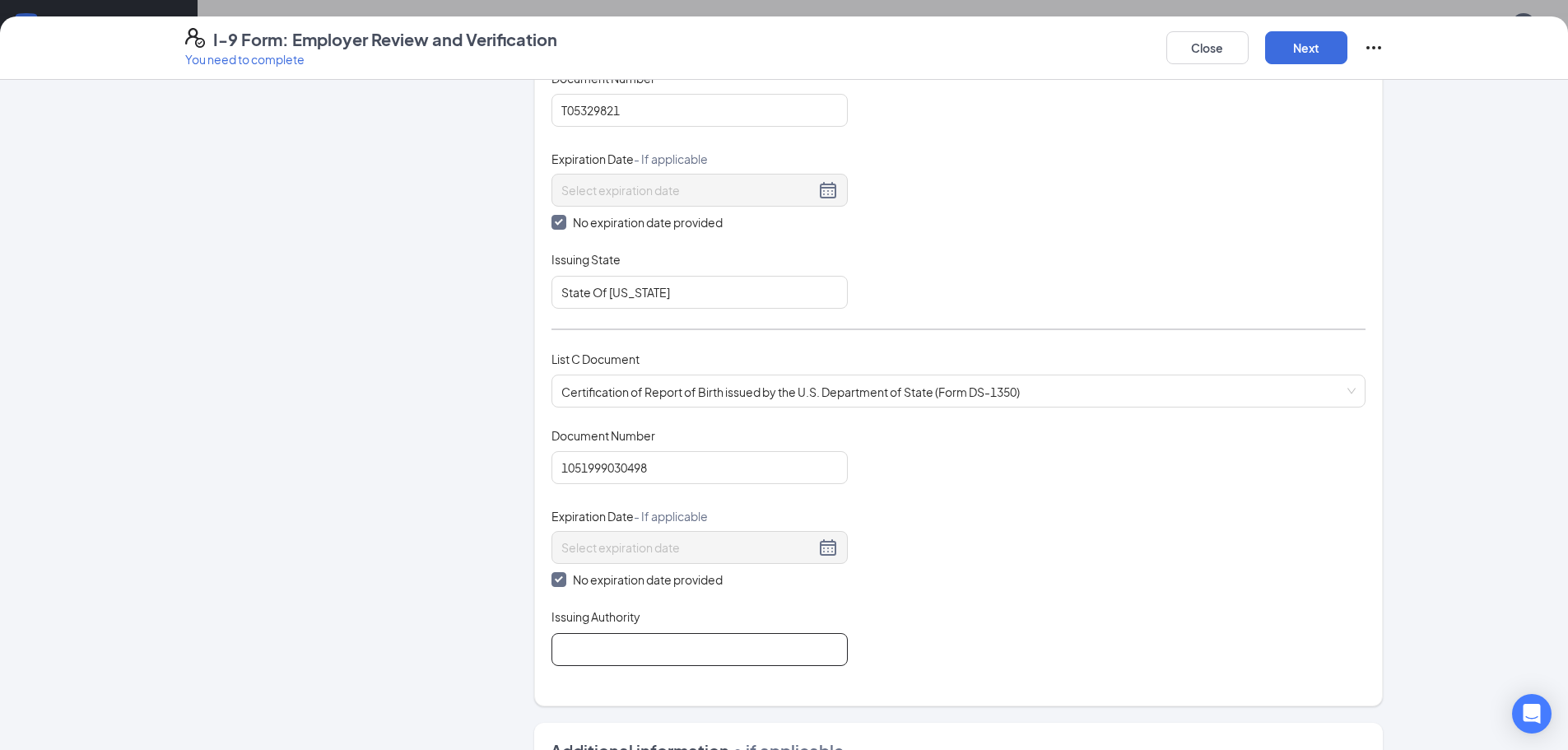
click at [584, 644] on input "Issuing Authority" at bounding box center [699, 649] width 296 height 33
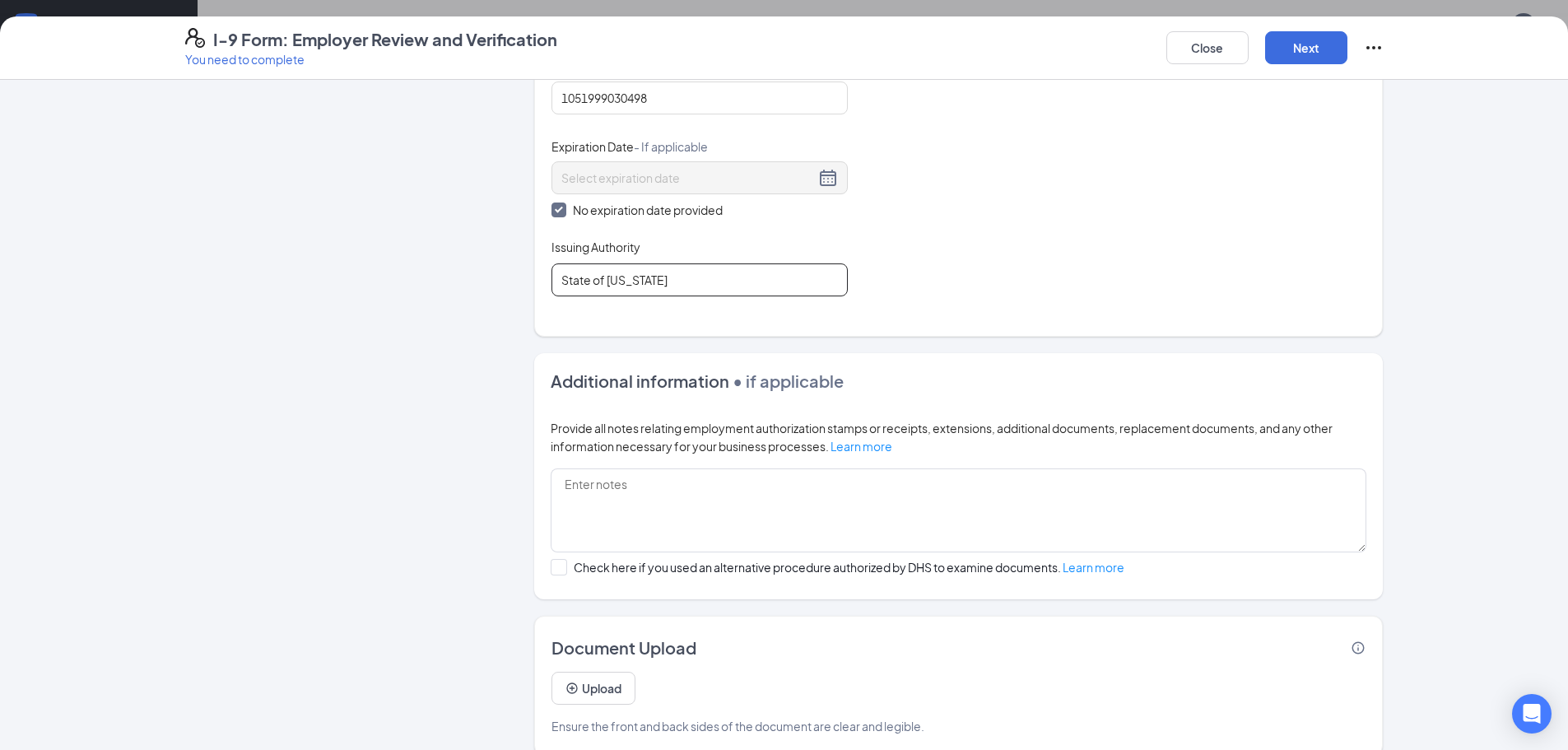
scroll to position [721, 0]
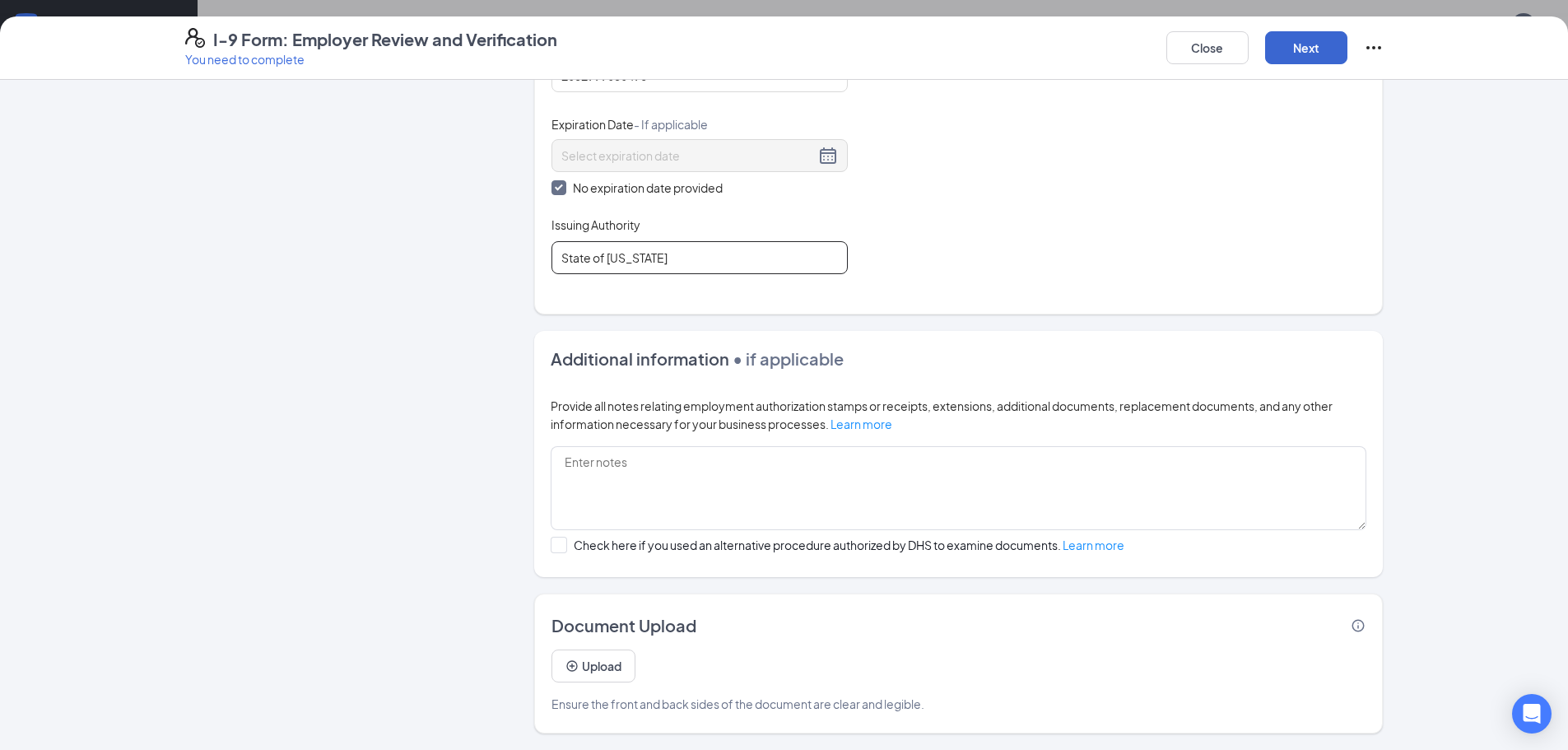
type input "State of [US_STATE]"
click at [1300, 52] on button "Next" at bounding box center [1306, 47] width 83 height 33
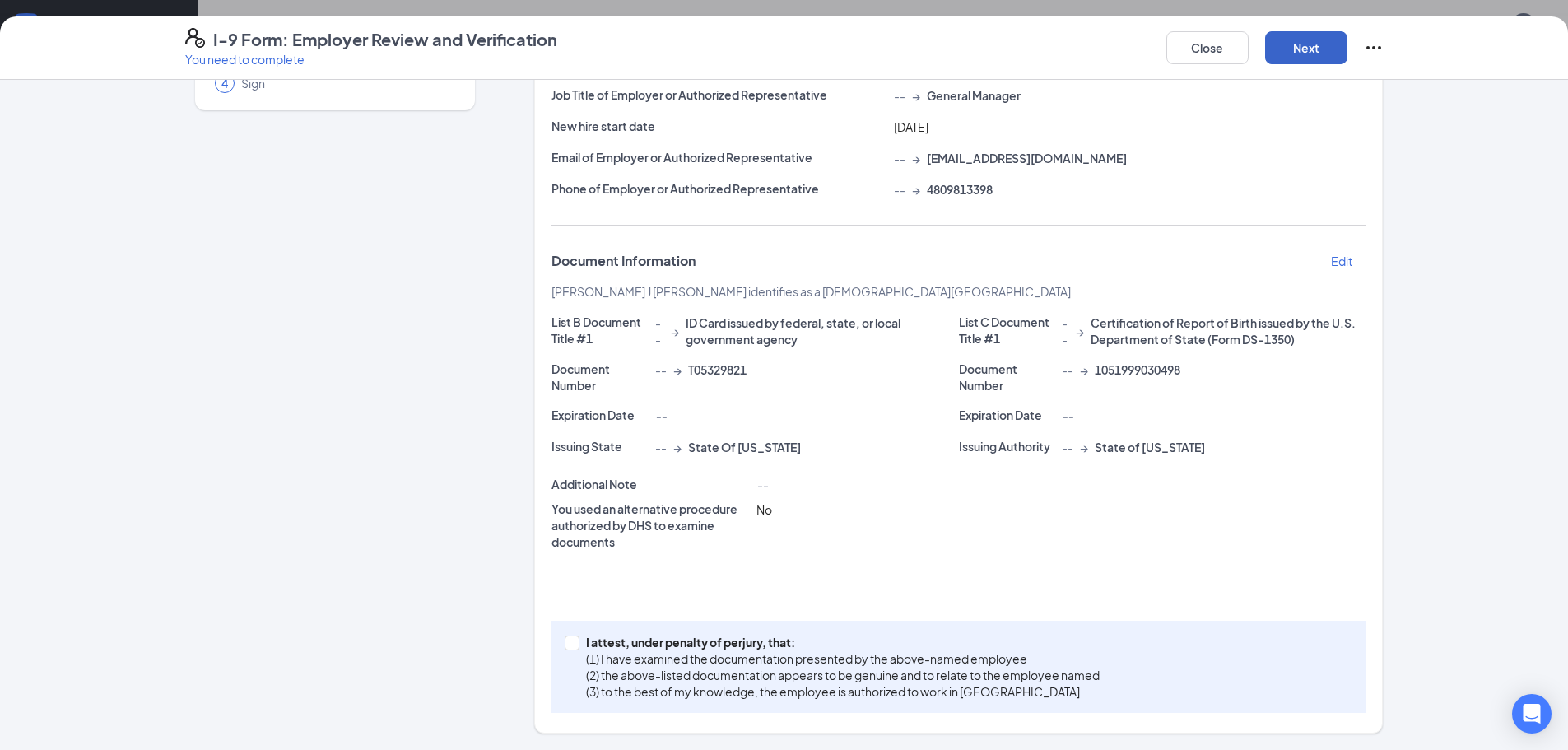
scroll to position [174, 0]
click at [565, 642] on input "I attest, under penalty of [PERSON_NAME], that: (1) I have examined the documen…" at bounding box center [571, 642] width 12 height 12
checkbox input "true"
drag, startPoint x: 1117, startPoint y: 369, endPoint x: 1106, endPoint y: 369, distance: 11.0
click at [1106, 369] on span "1051999030498" at bounding box center [1137, 370] width 86 height 17
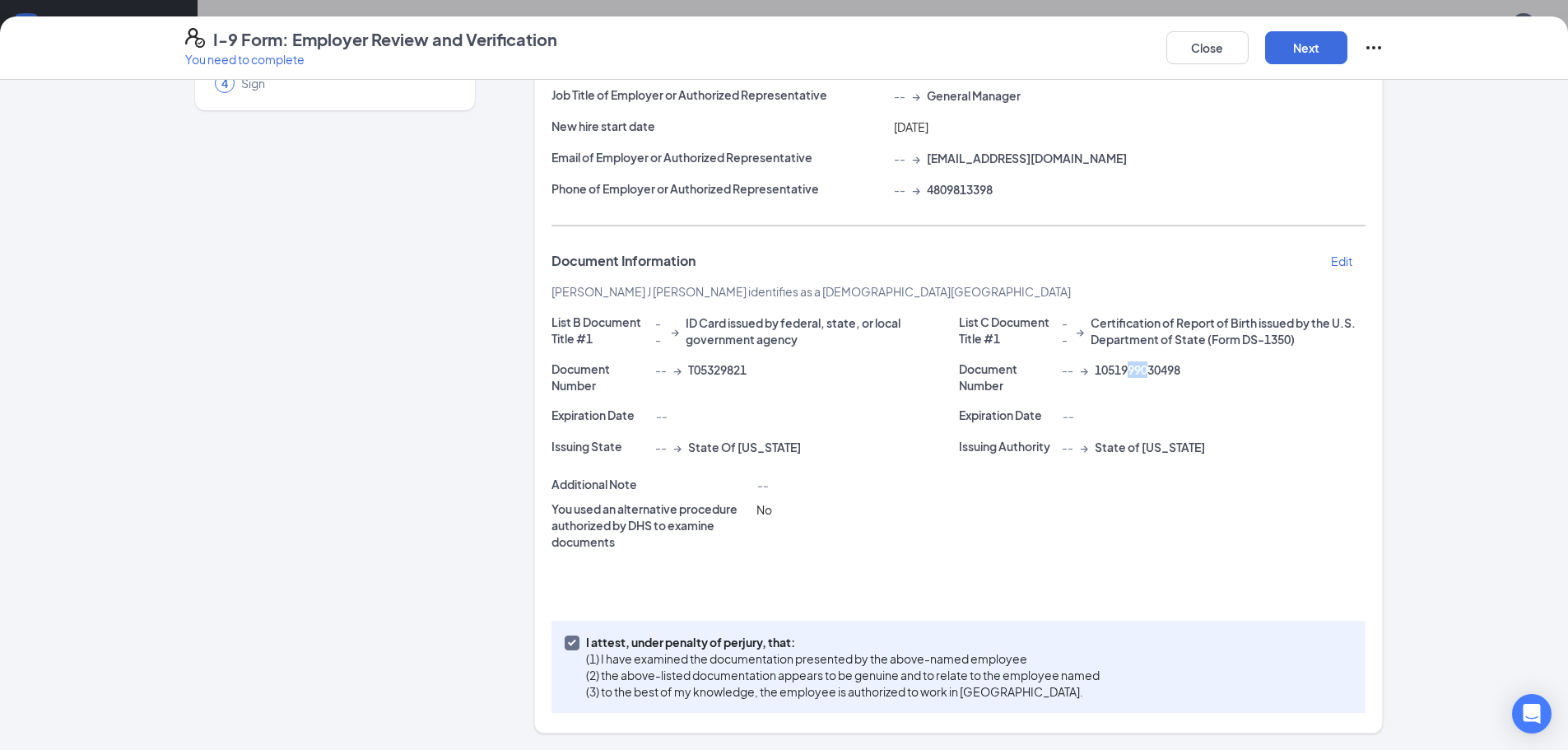
drag, startPoint x: 1143, startPoint y: 370, endPoint x: 1124, endPoint y: 369, distance: 19.0
click at [1124, 369] on span "1051999030498" at bounding box center [1137, 370] width 86 height 17
click at [1112, 538] on div "No" at bounding box center [1061, 525] width 616 height 49
click at [1334, 56] on button "Next" at bounding box center [1306, 47] width 83 height 33
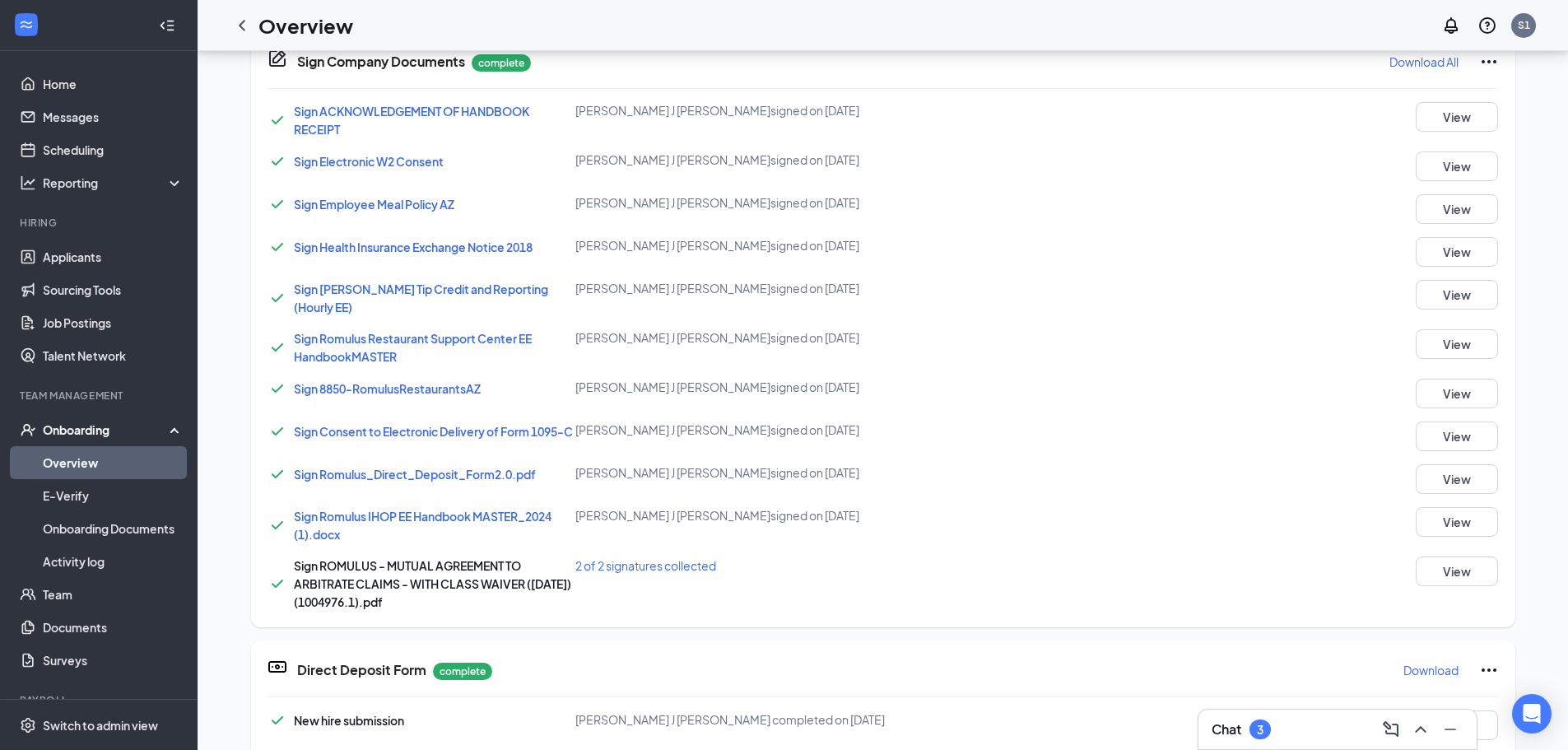
scroll to position [93, 0]
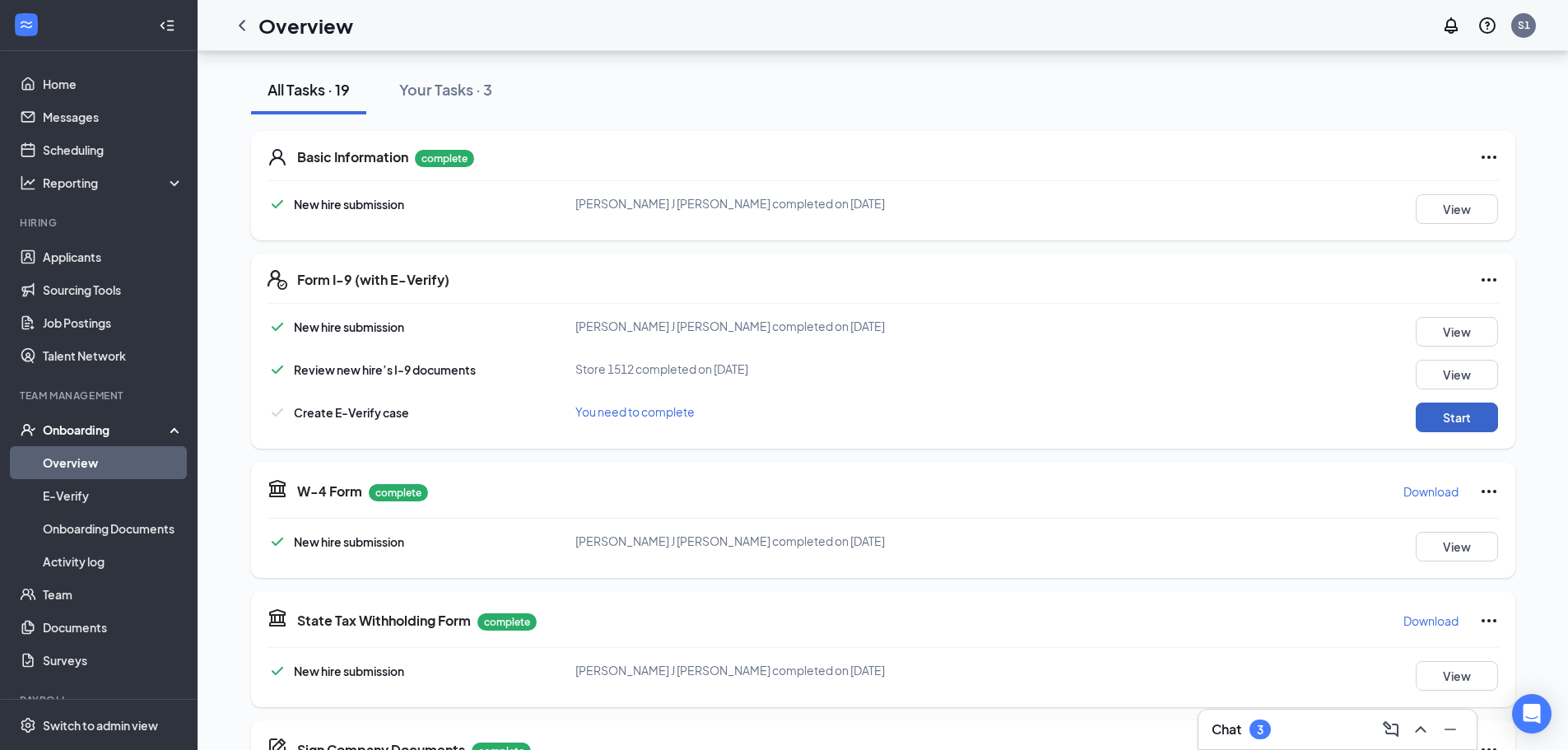
click at [1424, 408] on button "Start" at bounding box center [1457, 417] width 83 height 30
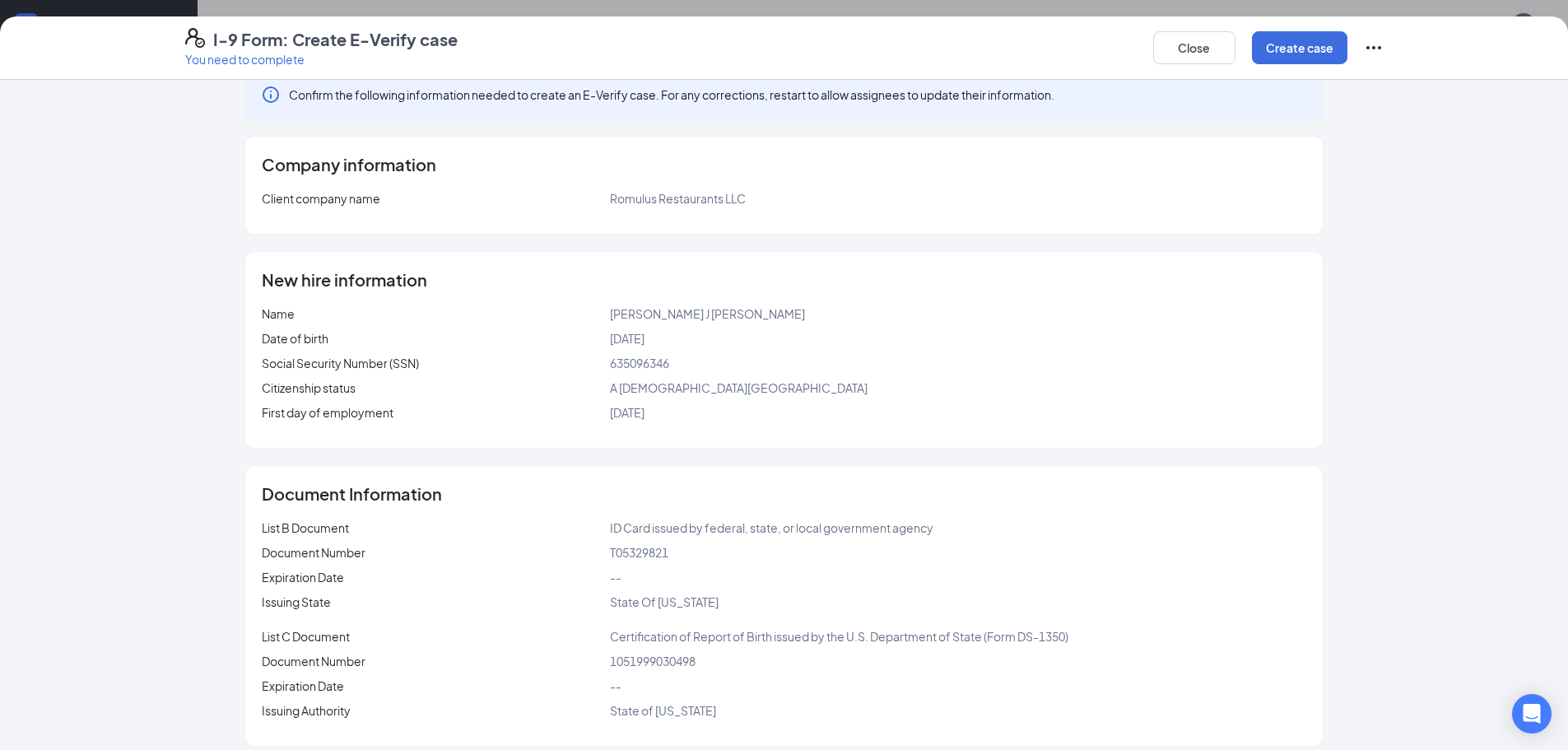
scroll to position [39, 0]
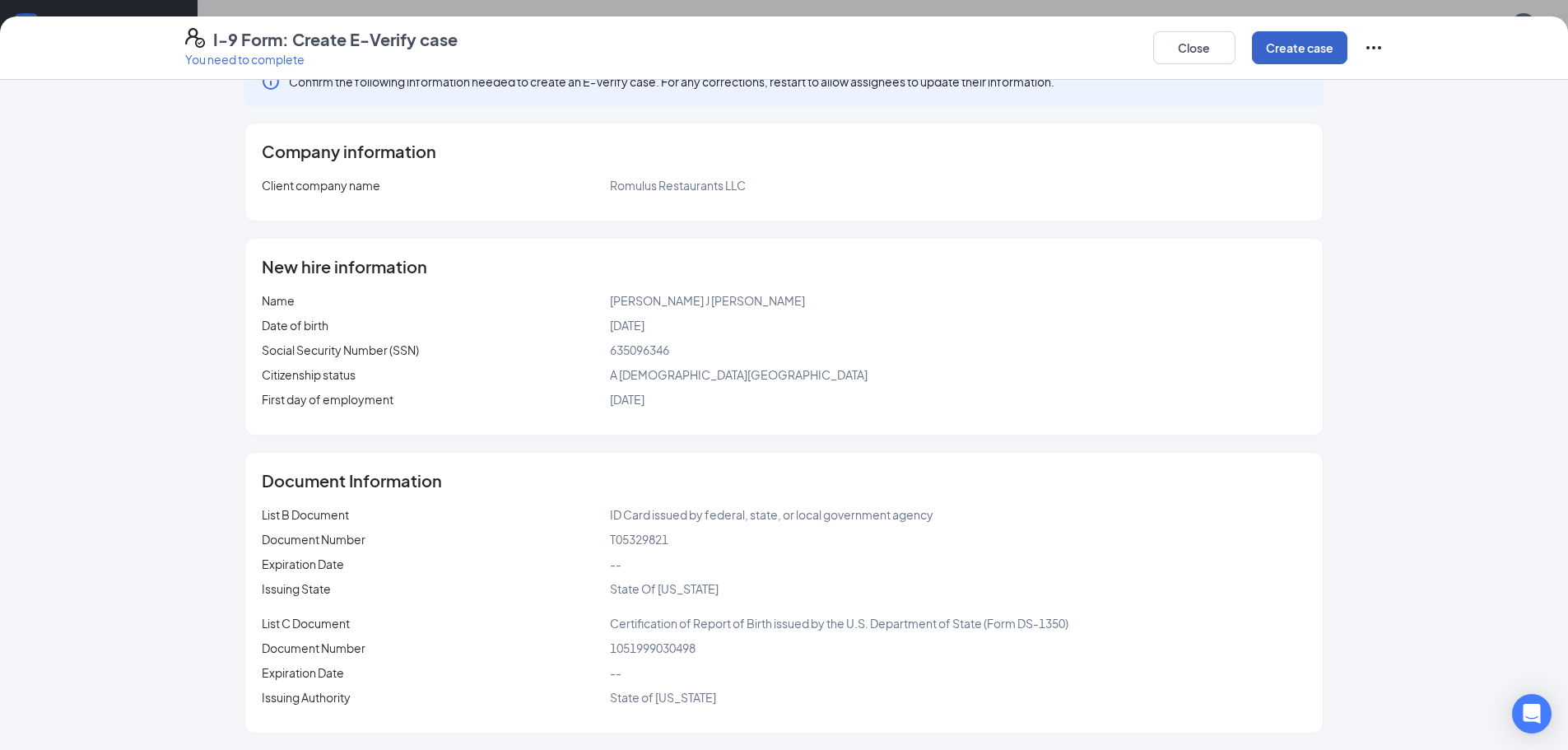
click at [1268, 55] on button "Create case" at bounding box center [1299, 47] width 95 height 33
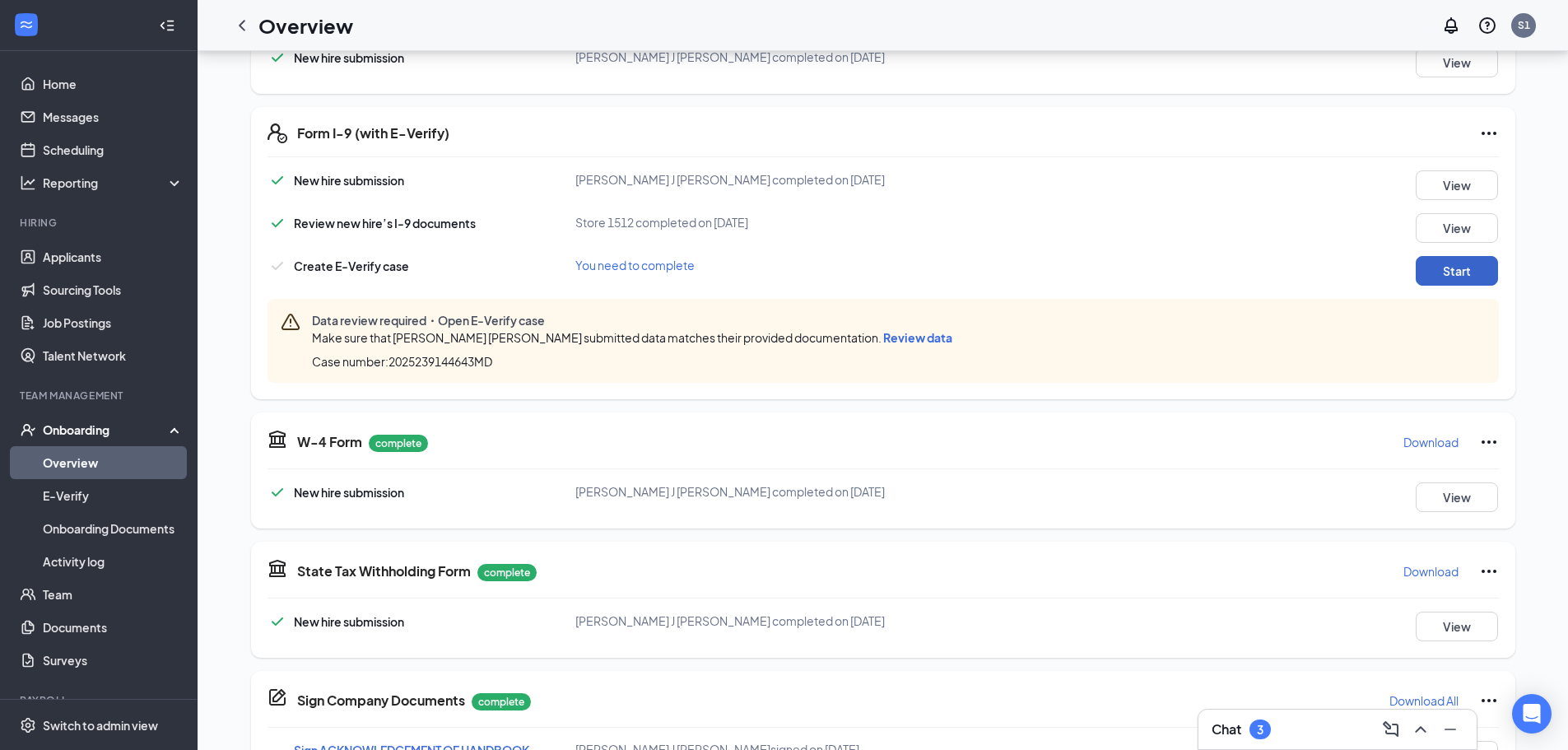
scroll to position [247, 0]
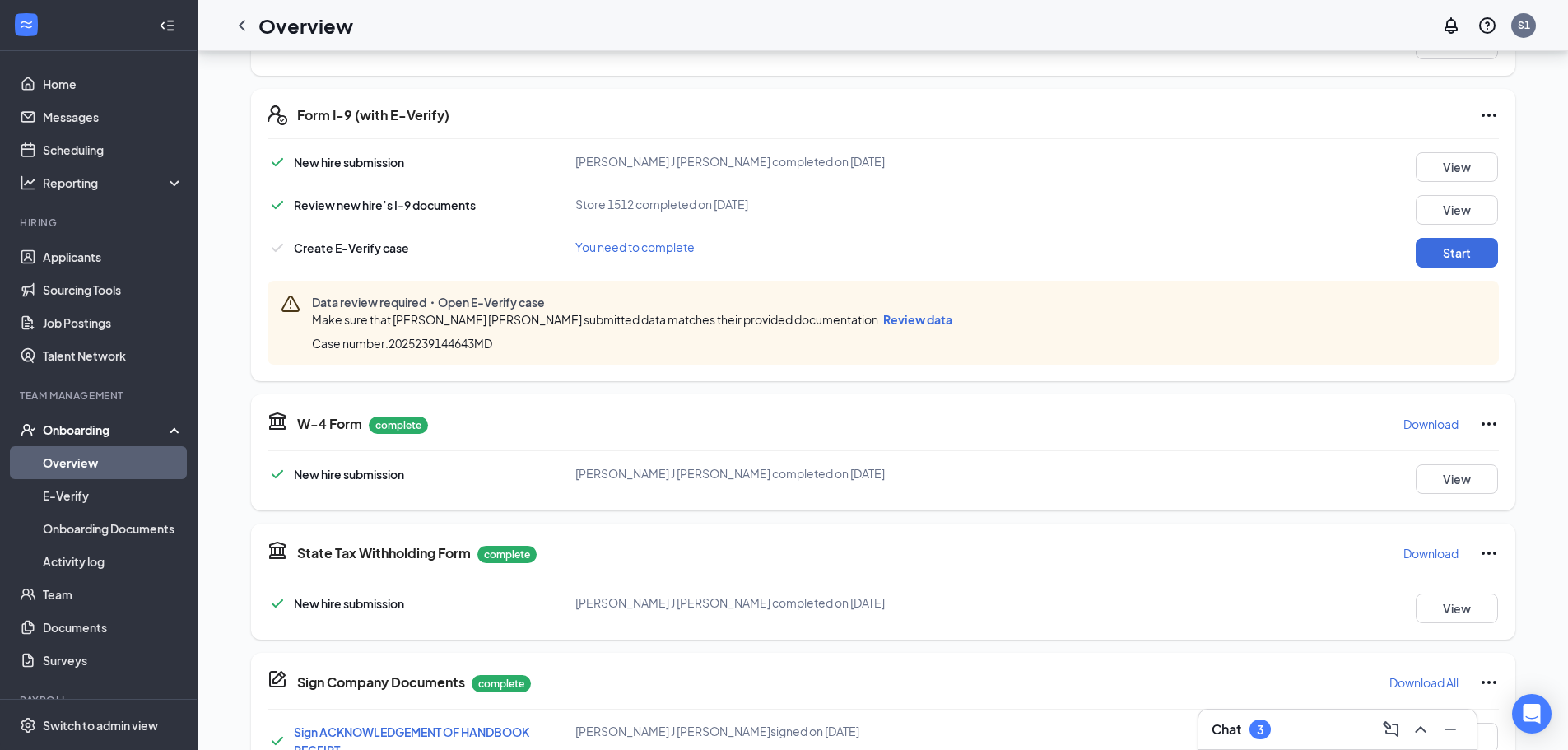
click at [883, 321] on span "Review data" at bounding box center [917, 320] width 69 height 15
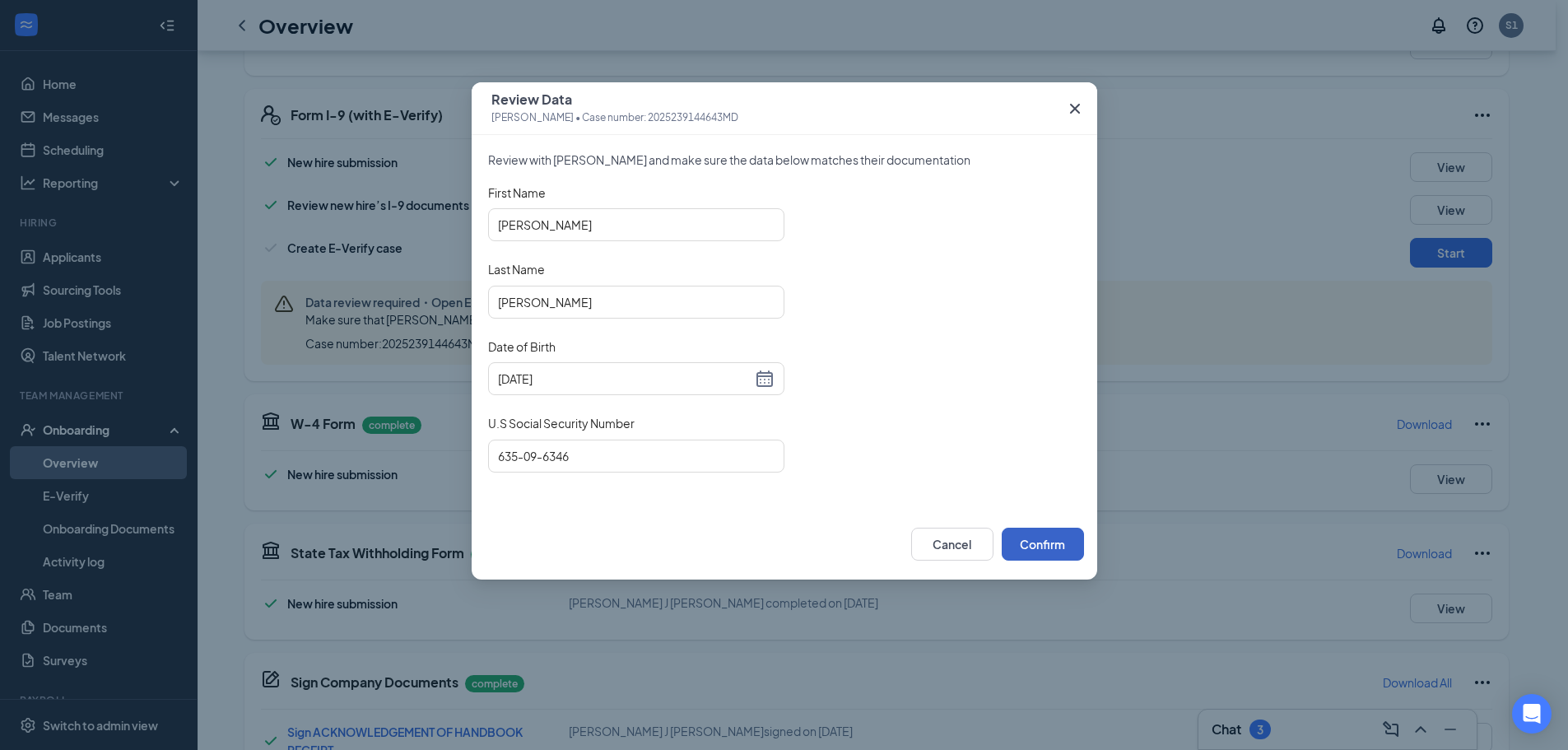
click at [1061, 545] on button "Confirm" at bounding box center [1042, 543] width 83 height 33
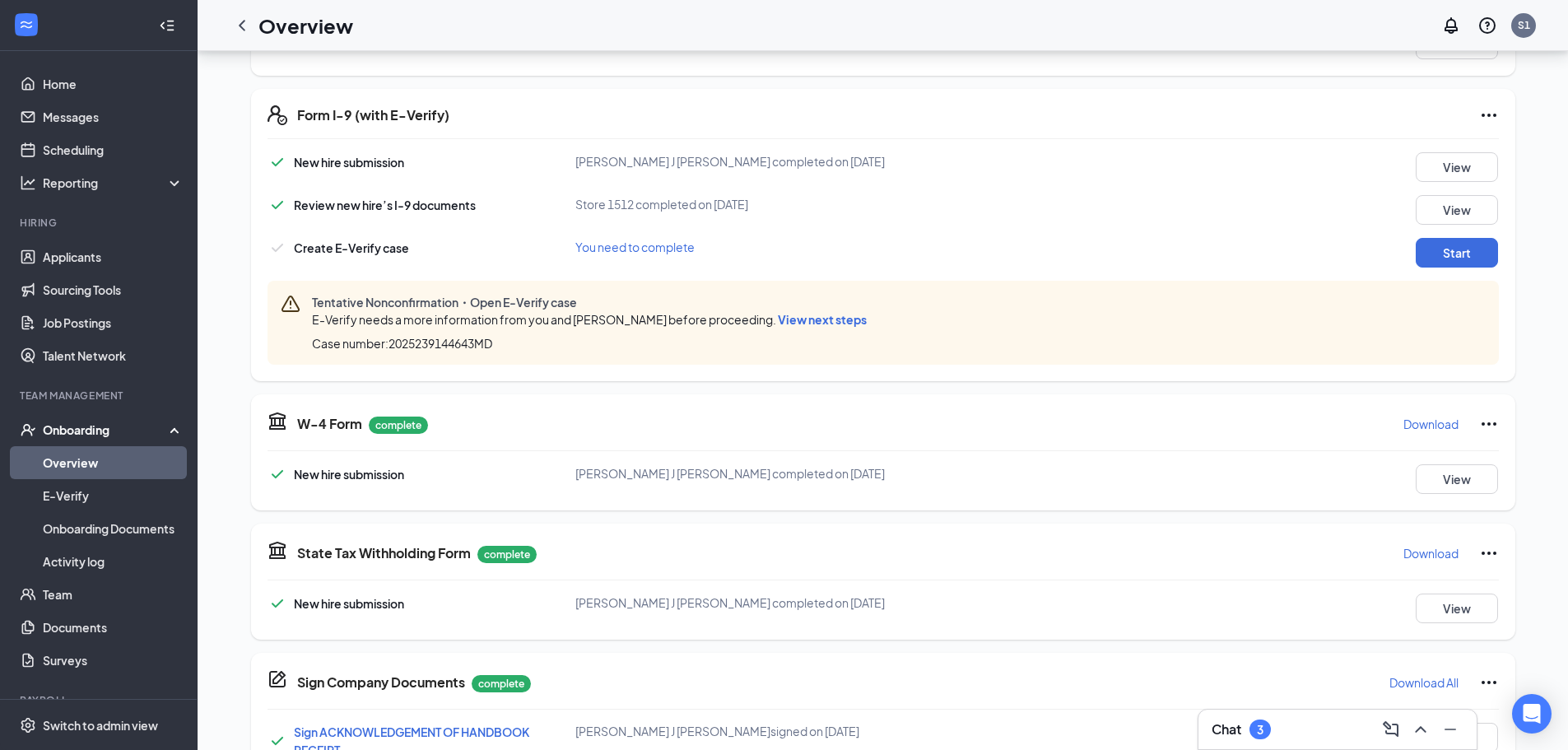
click at [814, 323] on span "View next steps" at bounding box center [822, 320] width 89 height 15
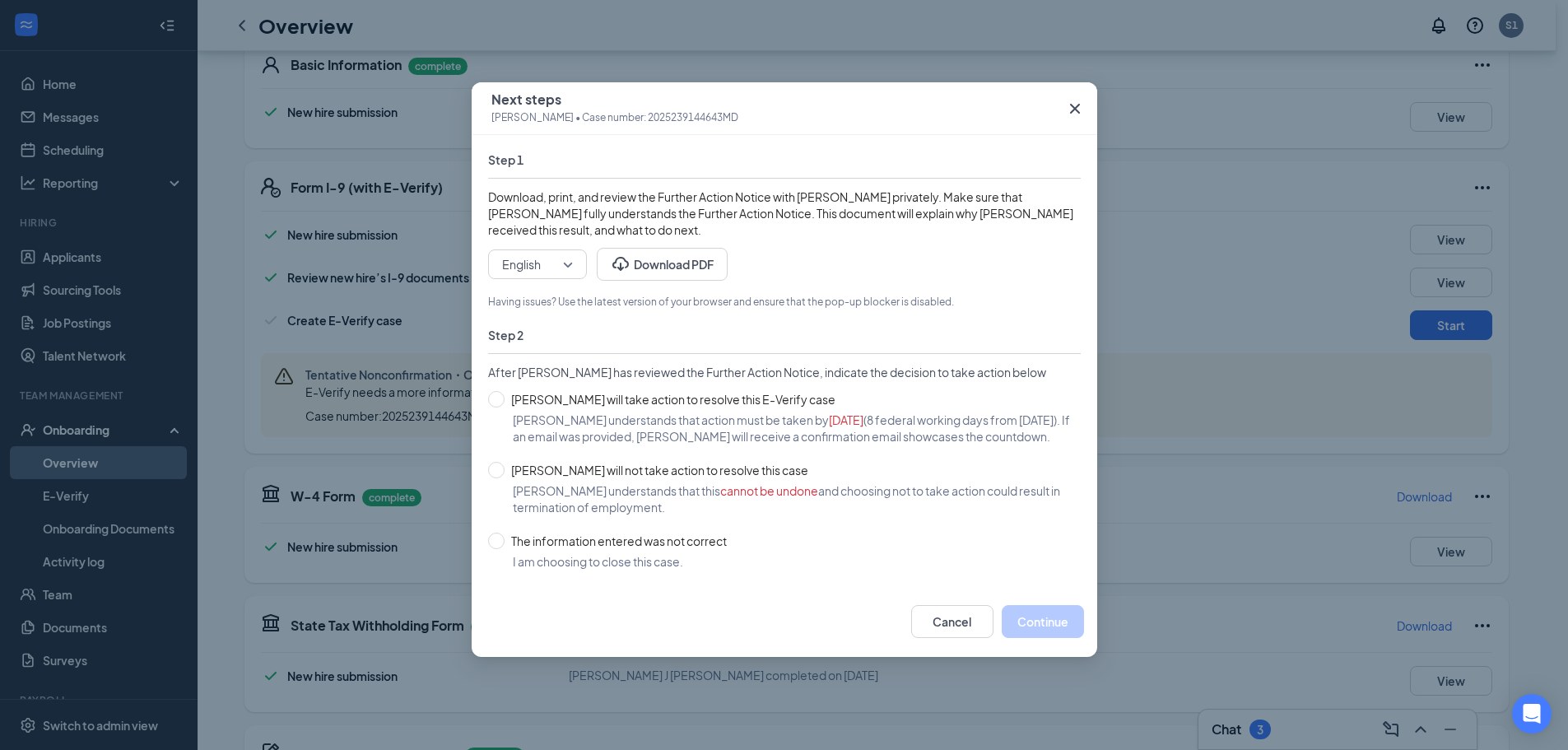
scroll to position [12, 0]
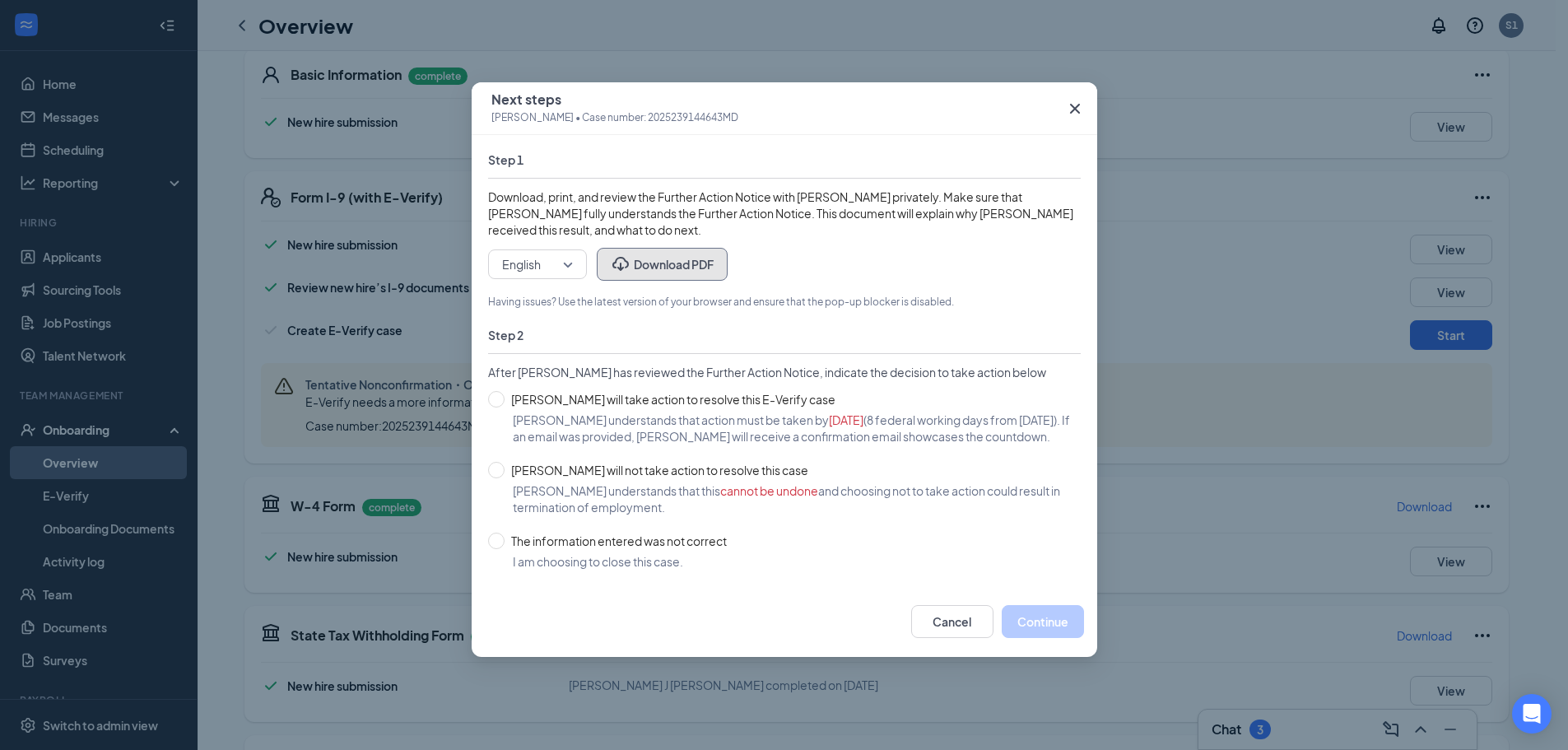
click at [683, 265] on button "Download PDF" at bounding box center [662, 264] width 131 height 33
click at [1071, 101] on icon "Cross" at bounding box center [1075, 108] width 20 height 20
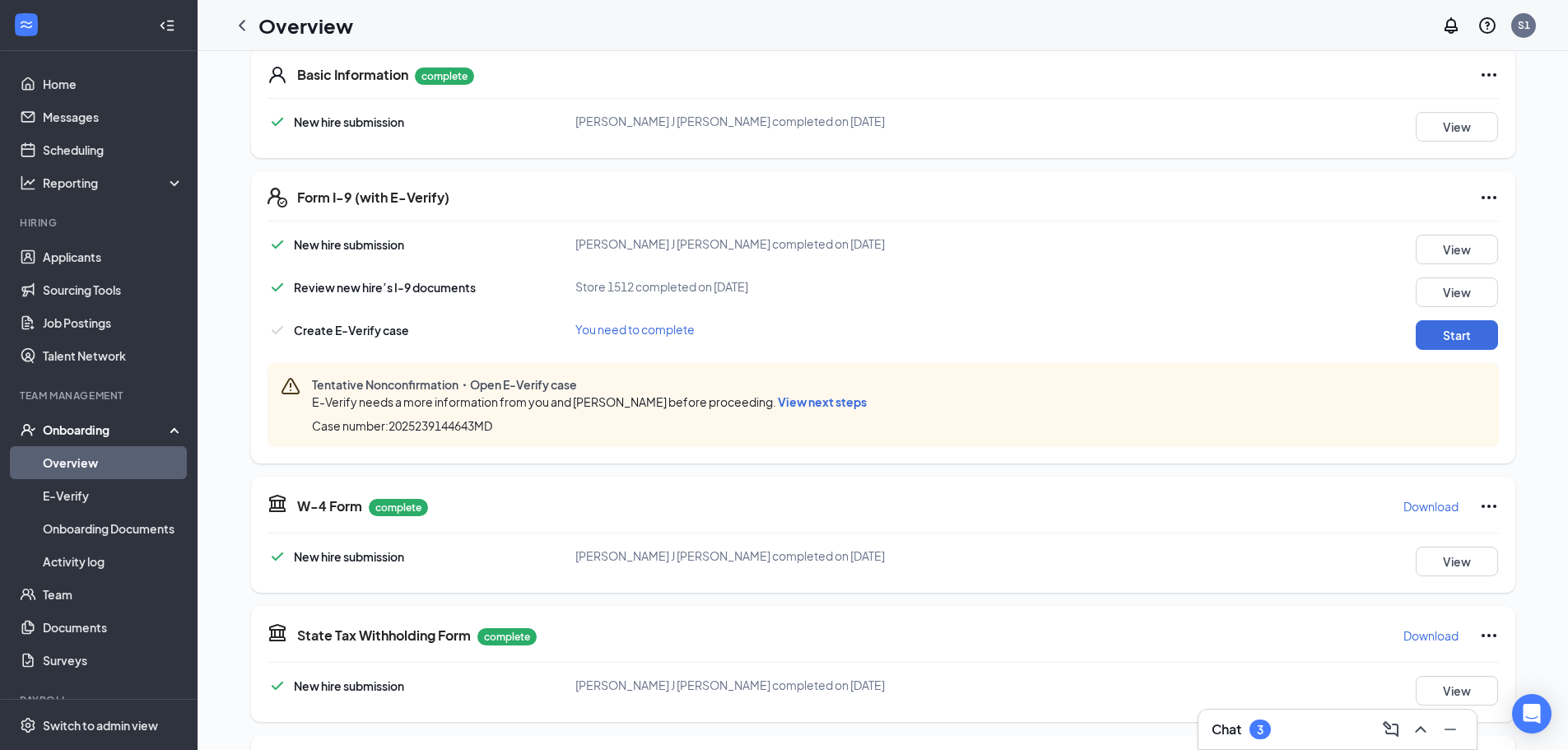
click at [804, 405] on span "View next steps" at bounding box center [822, 401] width 89 height 15
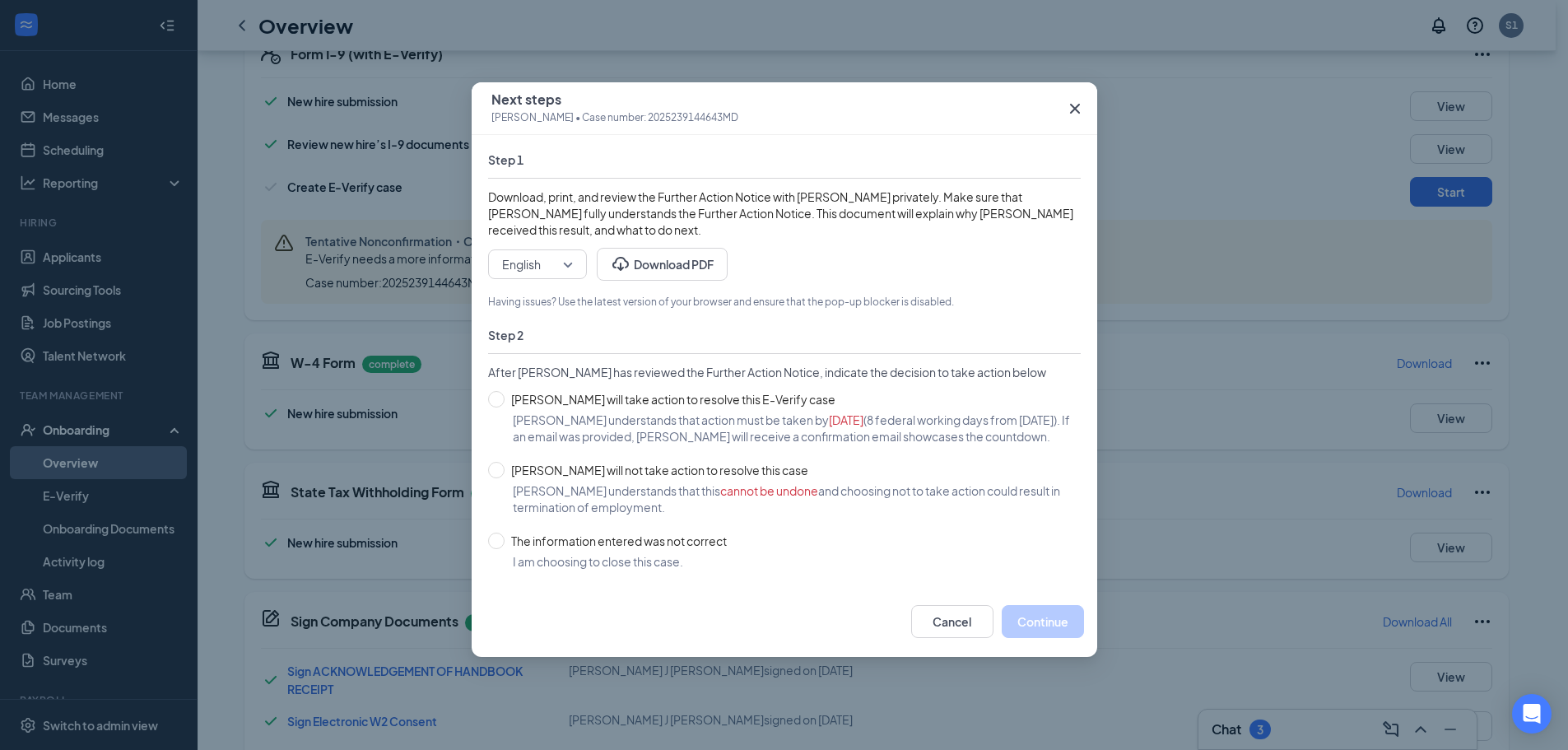
scroll to position [176, 0]
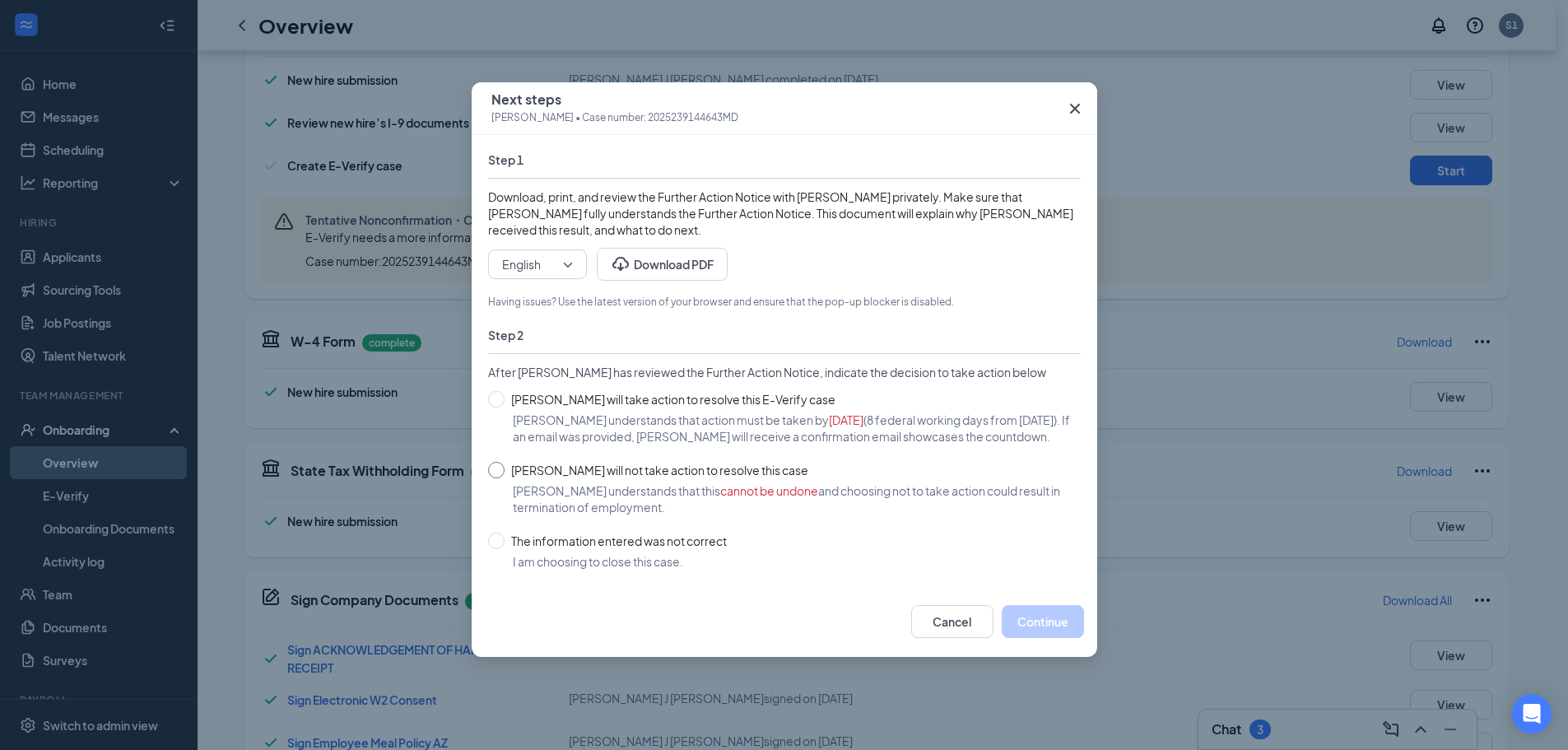
click at [502, 478] on input "[PERSON_NAME] will not take action to resolve this case" at bounding box center [497, 470] width 17 height 17
radio input "true"
click at [1026, 635] on button "Continue" at bounding box center [1042, 621] width 83 height 33
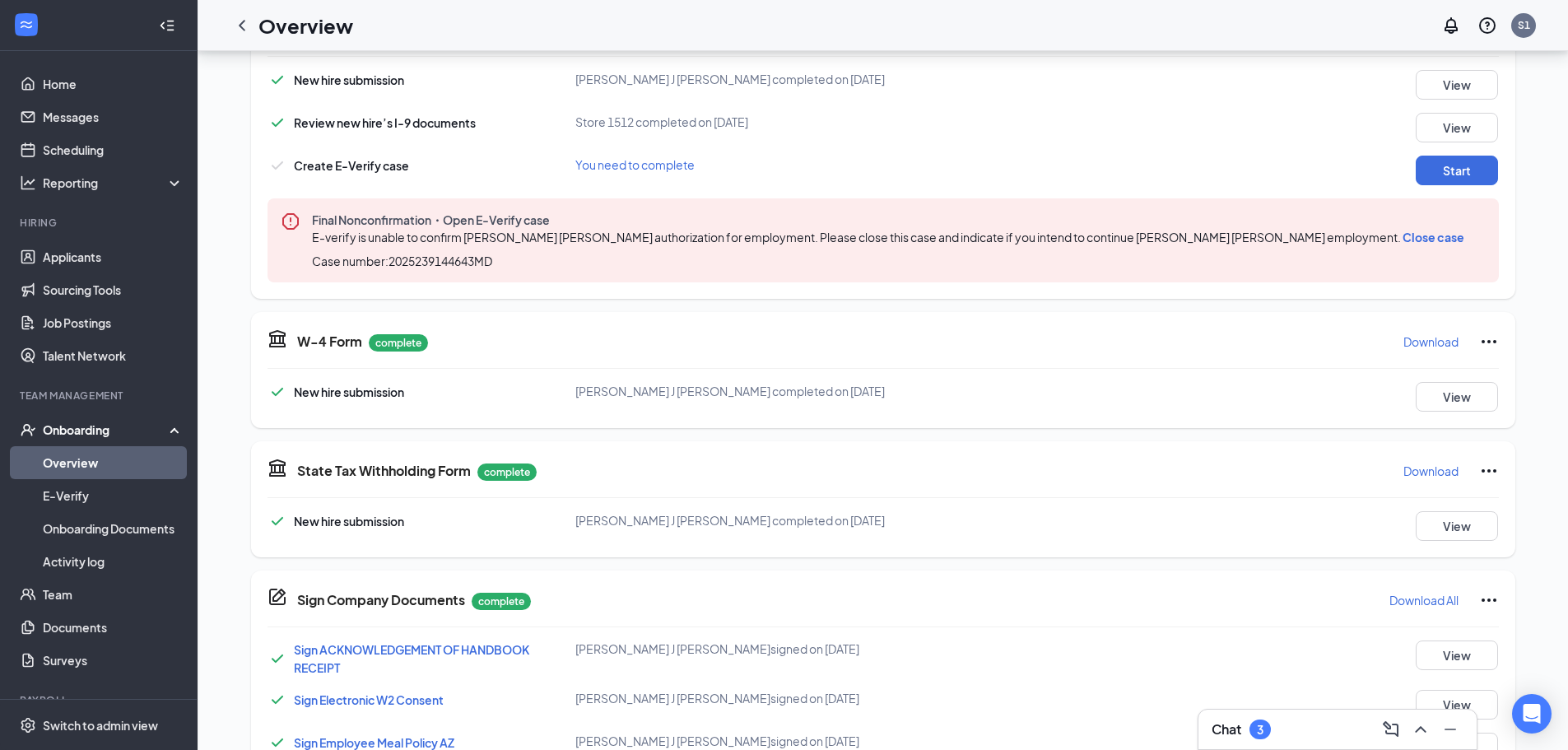
click at [1403, 239] on span "Close case" at bounding box center [1434, 237] width 62 height 15
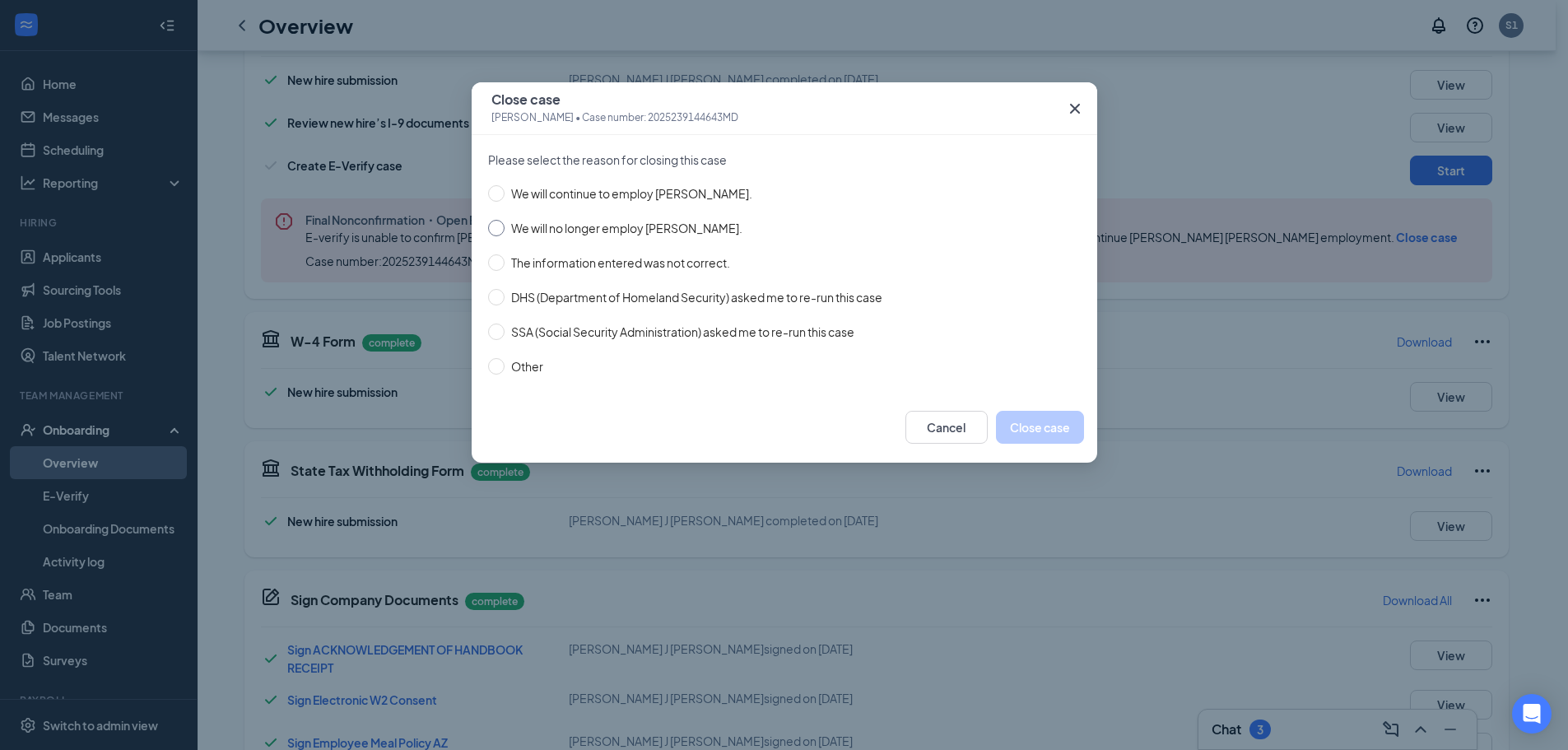
click at [513, 224] on span "We will no longer employ [PERSON_NAME]." at bounding box center [627, 228] width 245 height 18
click at [505, 224] on input "We will no longer employ [PERSON_NAME]." at bounding box center [497, 228] width 17 height 17
radio input "true"
drag, startPoint x: 1032, startPoint y: 403, endPoint x: 1030, endPoint y: 418, distance: 15.1
click at [1032, 406] on div "Cancel Close case" at bounding box center [784, 427] width 626 height 71
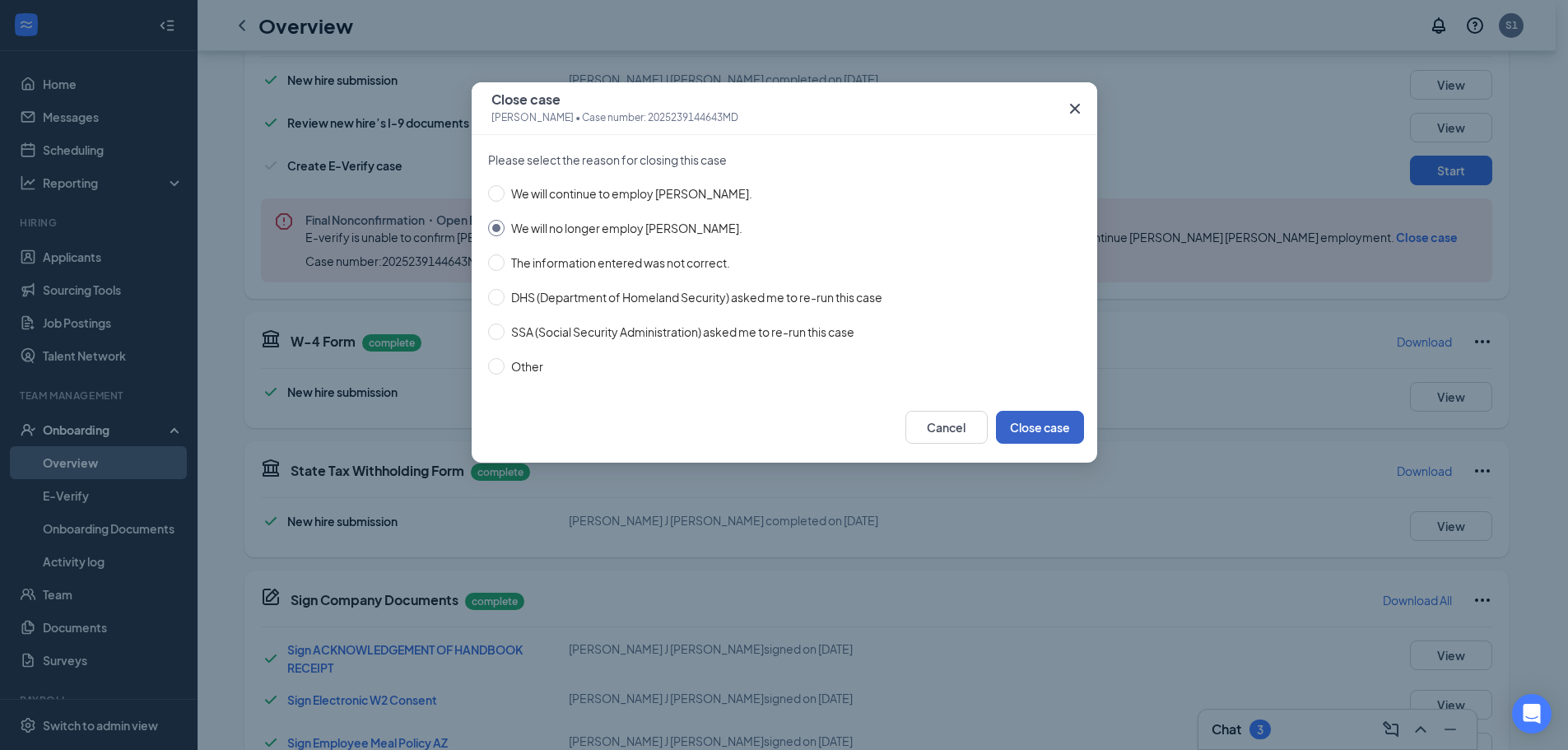
click at [1030, 421] on button "Close case" at bounding box center [1041, 426] width 88 height 33
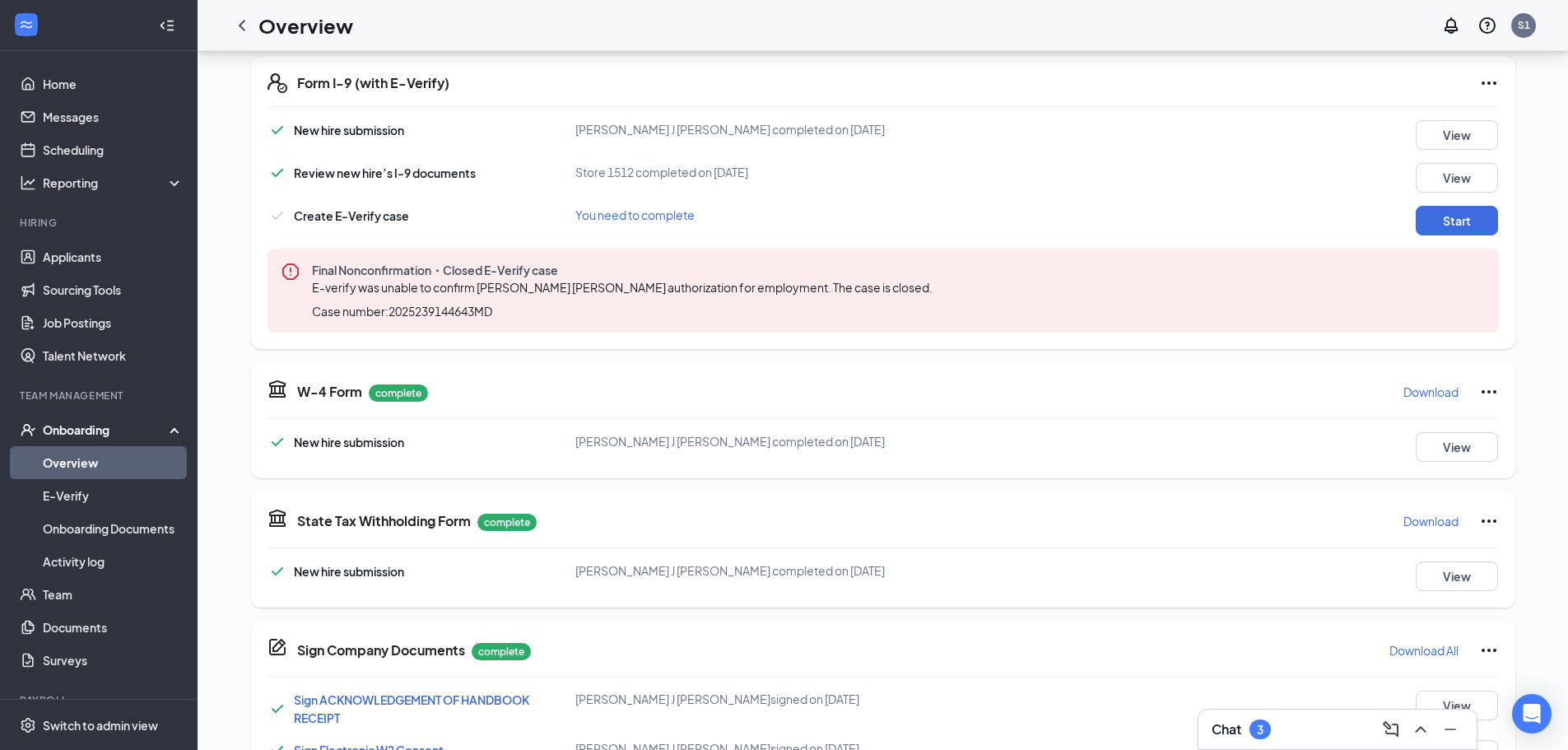
scroll to position [0, 0]
